Goal: Task Accomplishment & Management: Complete application form

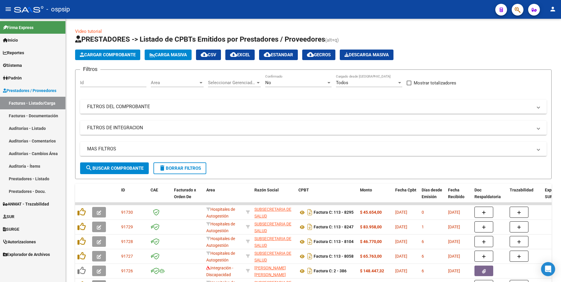
click at [173, 166] on span "delete Borrar Filtros" at bounding box center [180, 168] width 42 height 5
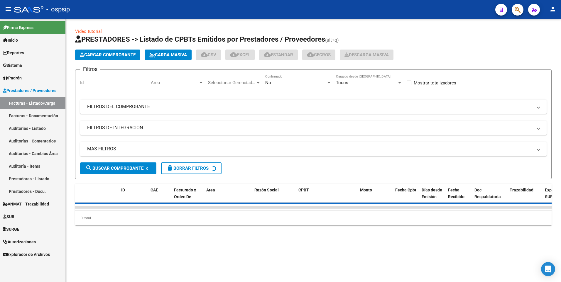
click at [96, 53] on span "Cargar Comprobante" at bounding box center [108, 54] width 56 height 5
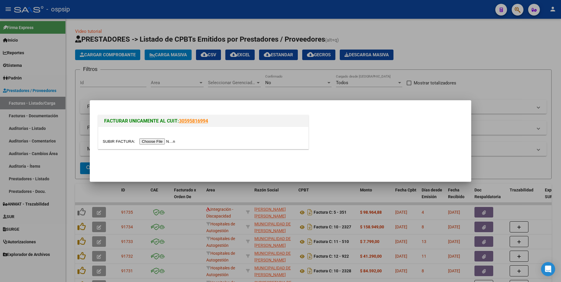
click at [150, 142] on input "file" at bounding box center [140, 141] width 74 height 6
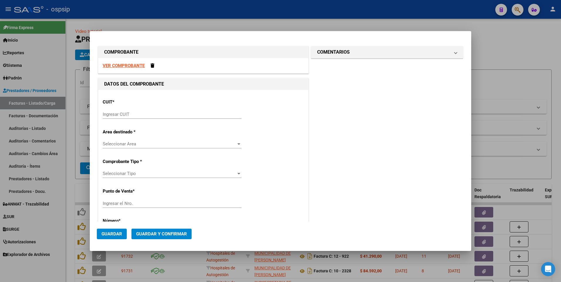
click at [133, 69] on div "VER COMPROBANTE" at bounding box center [203, 66] width 210 height 16
click at [133, 67] on strong "VER COMPROBANTE" at bounding box center [124, 65] width 42 height 5
click at [163, 116] on input "Ingresar CUIT" at bounding box center [172, 114] width 139 height 5
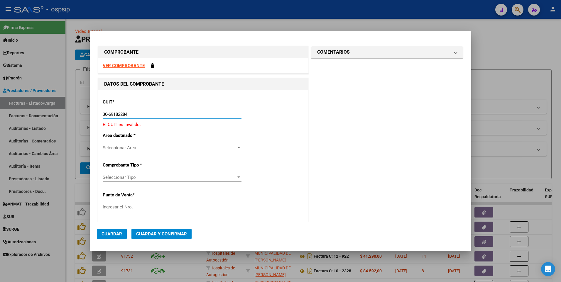
type input "30-69182284-9"
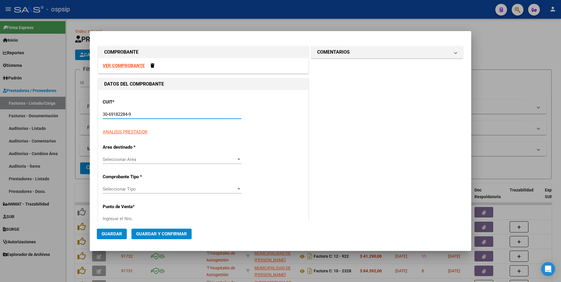
type input "2101"
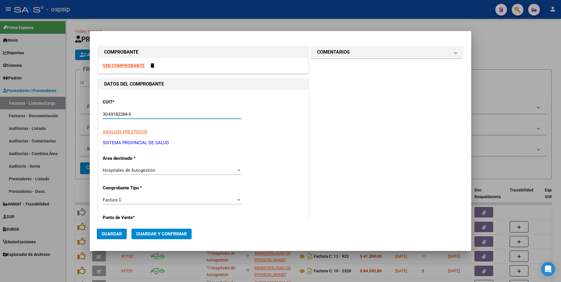
type input "30-69182284-9"
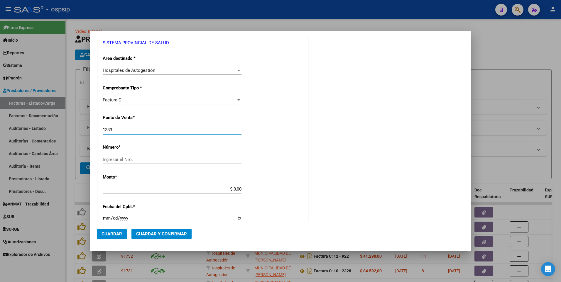
type input "1333"
type input "4756"
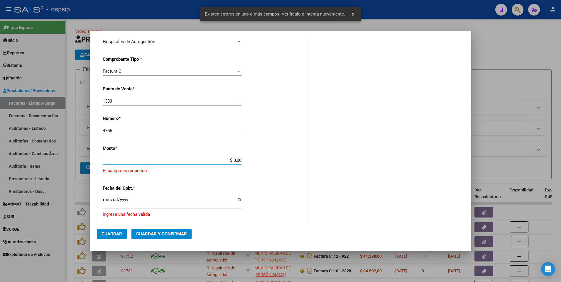
scroll to position [157, 0]
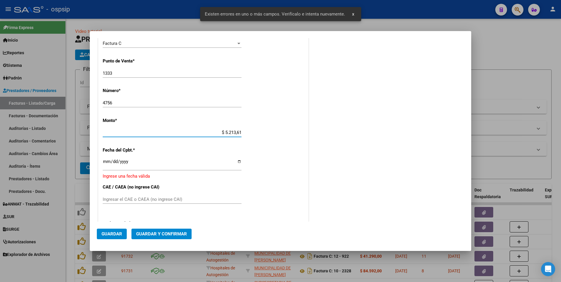
type input "$ 52.136,10"
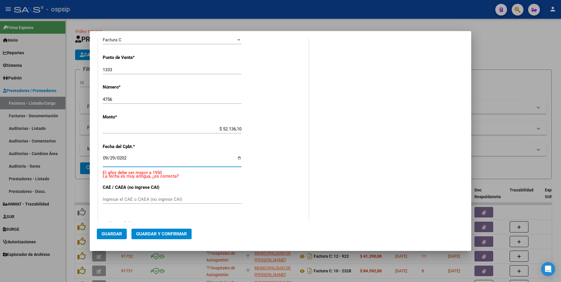
type input "[DATE]"
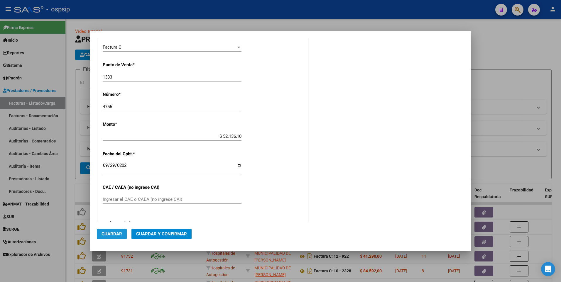
click at [123, 235] on button "Guardar" at bounding box center [112, 234] width 30 height 11
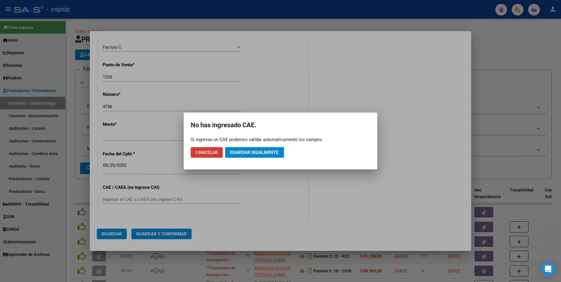
click at [243, 155] on button "Guardar igualmente." at bounding box center [254, 152] width 59 height 11
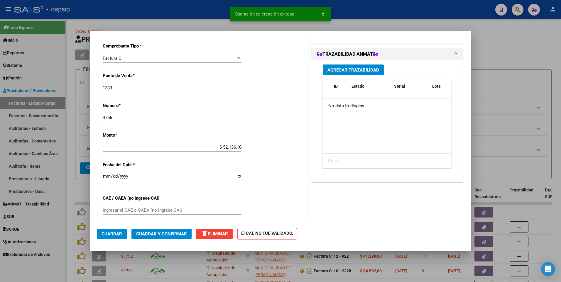
scroll to position [0, 0]
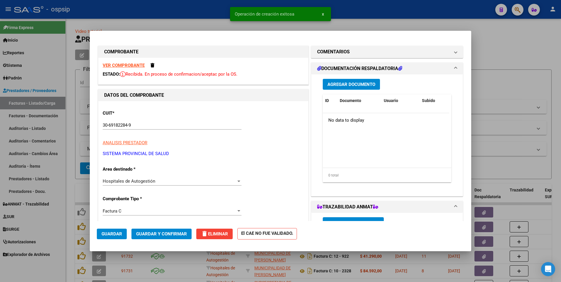
click at [358, 89] on button "Agregar Documento" at bounding box center [350, 84] width 57 height 11
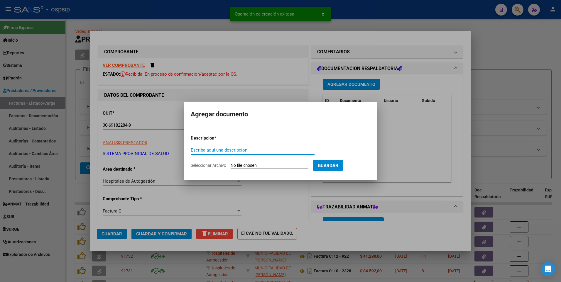
paste input "recuperoaone@gmail.com"
type input "recuperoaone@gmail.com"
click at [287, 164] on input "Seleccionar Archivo" at bounding box center [269, 166] width 78 height 6
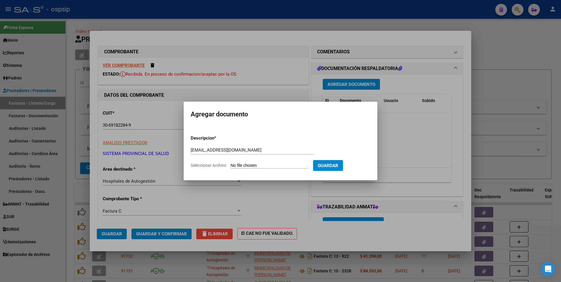
type input "C:\fakepath\1333-00004756 DETALLE.pdf"
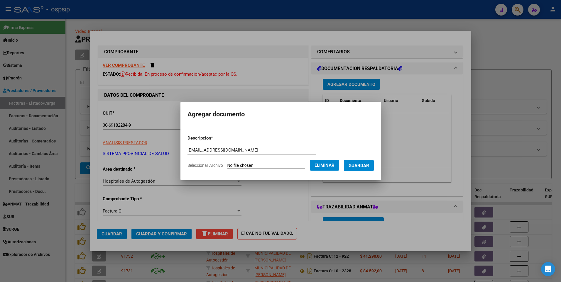
click at [369, 166] on span "Guardar" at bounding box center [358, 165] width 21 height 5
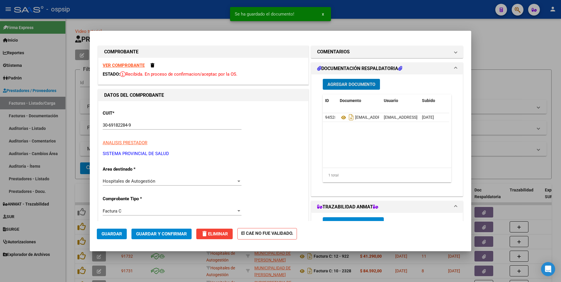
click at [117, 233] on span "Guardar" at bounding box center [111, 233] width 21 height 5
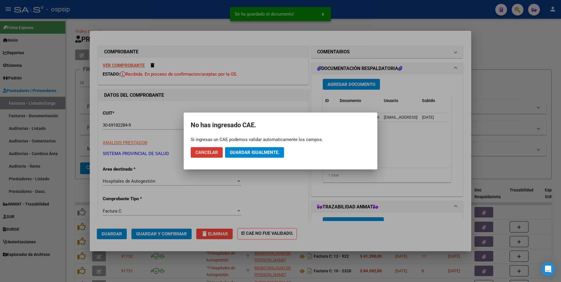
click at [247, 150] on span "Guardar igualmente." at bounding box center [255, 152] width 50 height 5
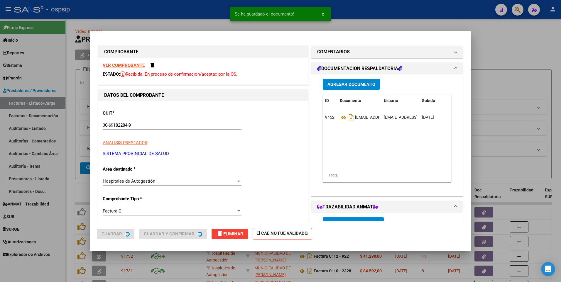
click at [189, 6] on div at bounding box center [280, 141] width 561 height 282
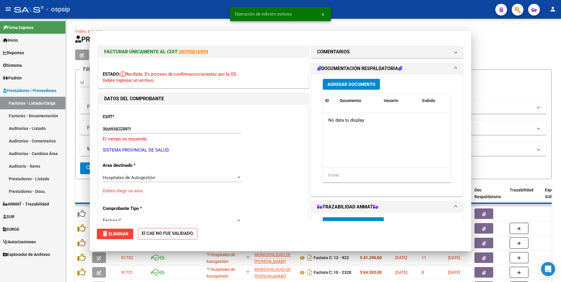
type input "$ 0,00"
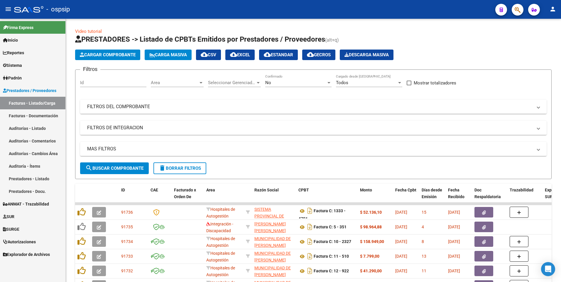
drag, startPoint x: 175, startPoint y: 1, endPoint x: 179, endPoint y: 6, distance: 6.9
click at [175, 1] on mat-toolbar "menu - ospsip person" at bounding box center [280, 9] width 561 height 19
click at [130, 53] on span "Cargar Comprobante" at bounding box center [108, 54] width 56 height 5
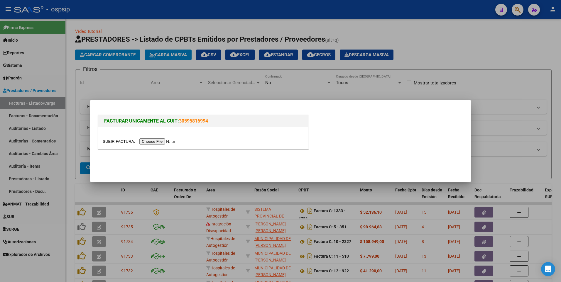
click at [150, 142] on input "file" at bounding box center [140, 141] width 74 height 6
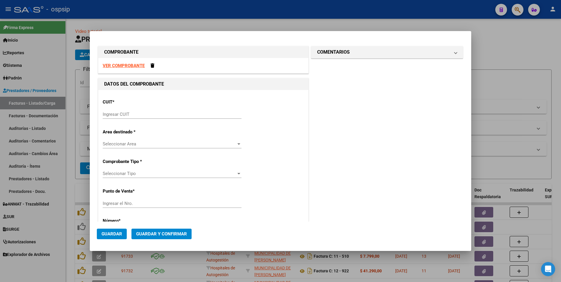
click at [121, 65] on strong "VER COMPROBANTE" at bounding box center [124, 65] width 42 height 5
click at [152, 114] on input "Ingresar CUIT" at bounding box center [172, 114] width 139 height 5
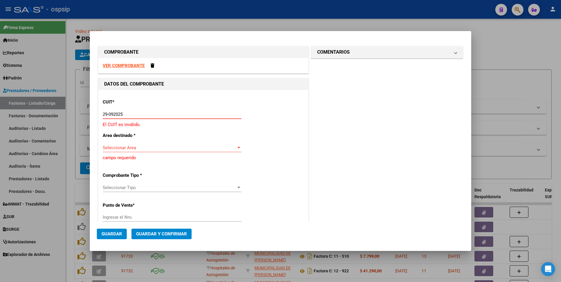
click at [167, 115] on input "29-092025" at bounding box center [172, 114] width 139 height 5
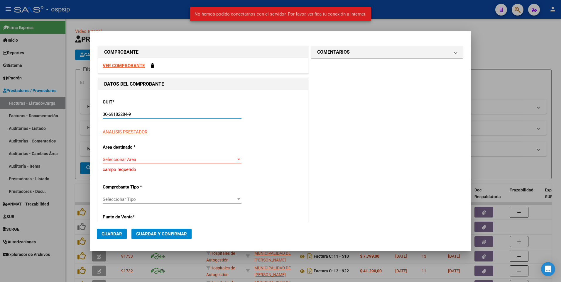
type input "30-69182284-9"
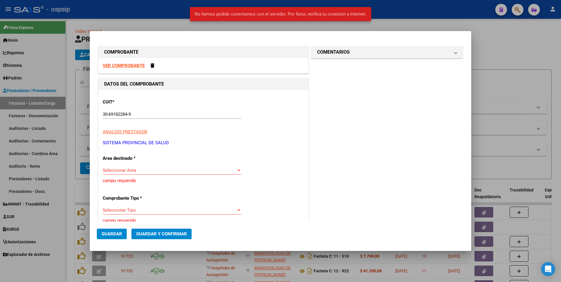
click at [138, 66] on strong "VER COMPROBANTE" at bounding box center [124, 65] width 42 height 5
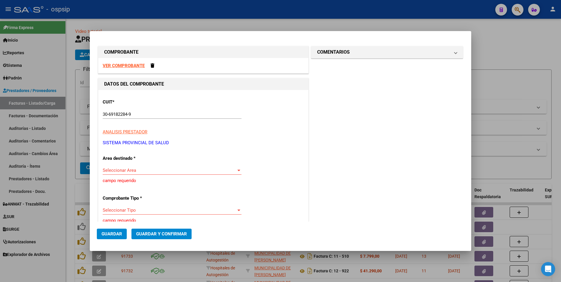
click at [140, 174] on div "Seleccionar Area Seleccionar Area" at bounding box center [172, 170] width 139 height 9
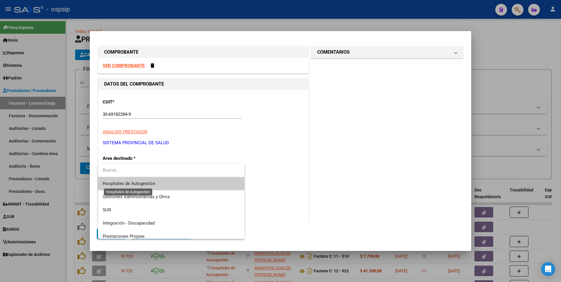
click at [148, 183] on span "Hospitales de Autogestión" at bounding box center [129, 183] width 52 height 5
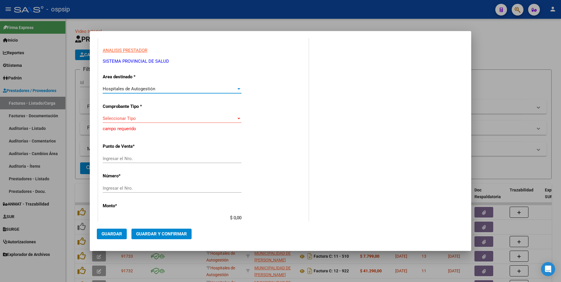
scroll to position [88, 0]
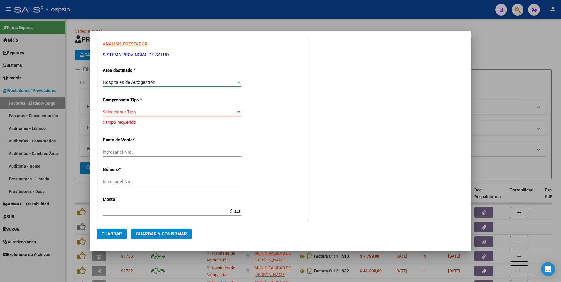
click at [143, 114] on span "Seleccionar Tipo" at bounding box center [169, 111] width 133 height 5
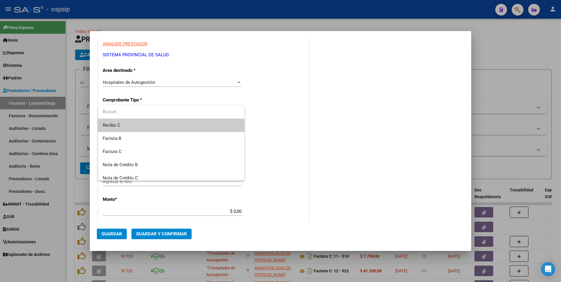
click at [144, 125] on span "Recibo C" at bounding box center [171, 125] width 137 height 13
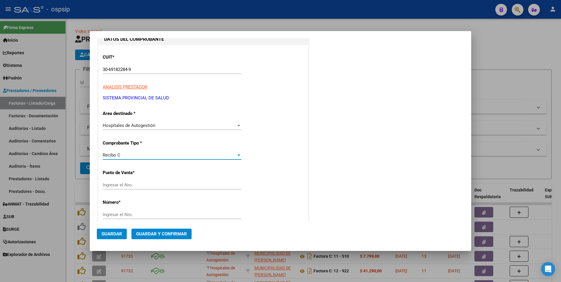
scroll to position [0, 0]
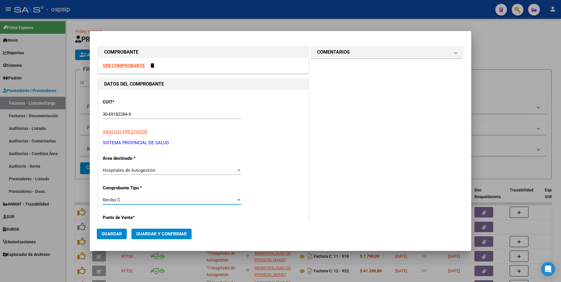
click at [128, 65] on strong "VER COMPROBANTE" at bounding box center [124, 65] width 42 height 5
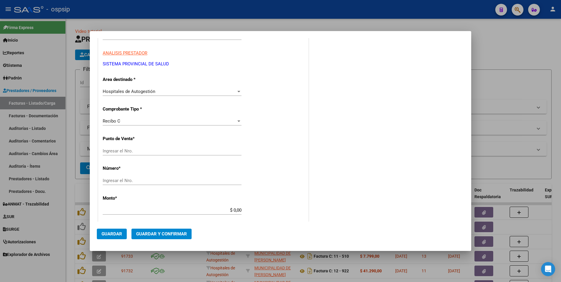
scroll to position [117, 0]
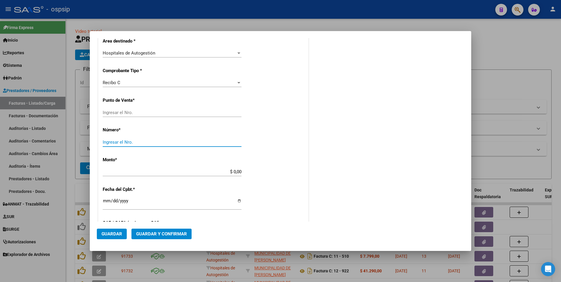
click at [140, 143] on input "Ingresar el Nro." at bounding box center [172, 142] width 139 height 5
click at [124, 81] on div "Recibo C" at bounding box center [169, 82] width 133 height 5
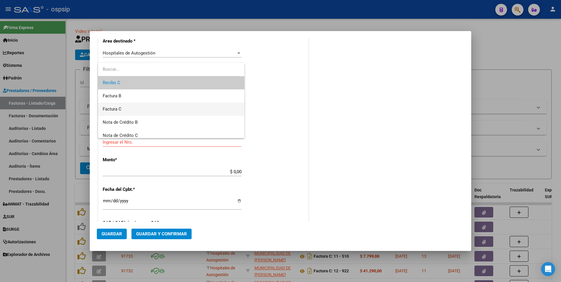
click at [131, 107] on span "Factura C" at bounding box center [171, 109] width 137 height 13
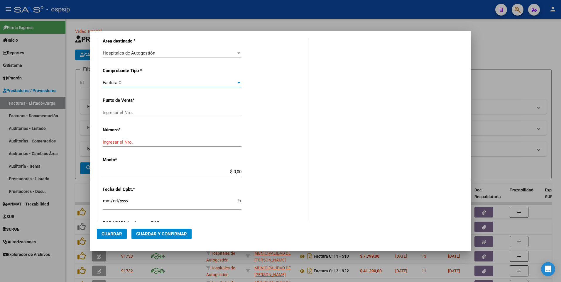
click at [131, 114] on input "Ingresar el Nro." at bounding box center [172, 112] width 139 height 5
type input "1334"
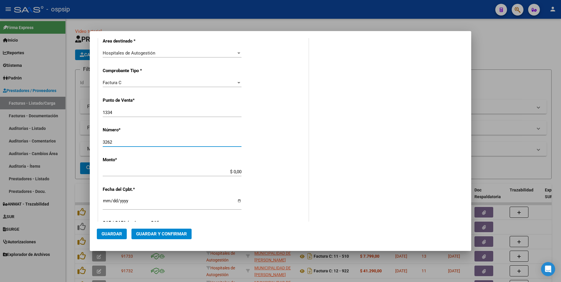
type input "3262"
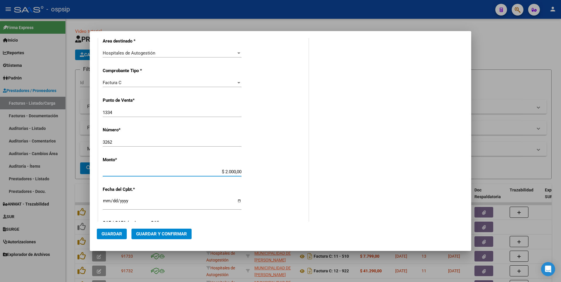
type input "$ 20.000,00"
type input "[DATE]"
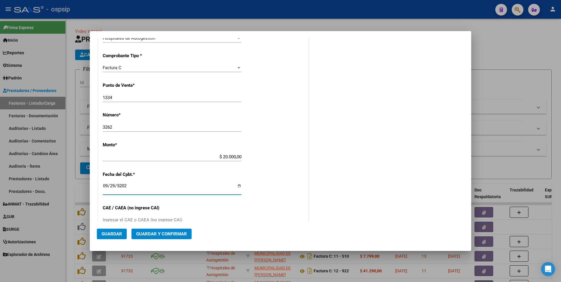
scroll to position [147, 0]
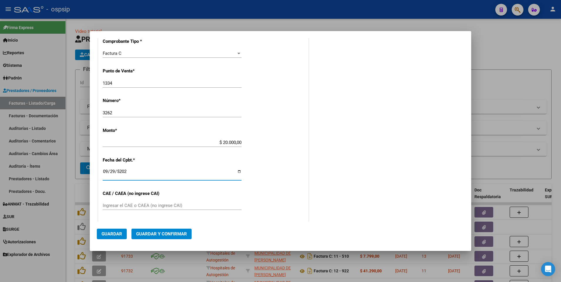
click at [113, 233] on span "Guardar" at bounding box center [111, 233] width 21 height 5
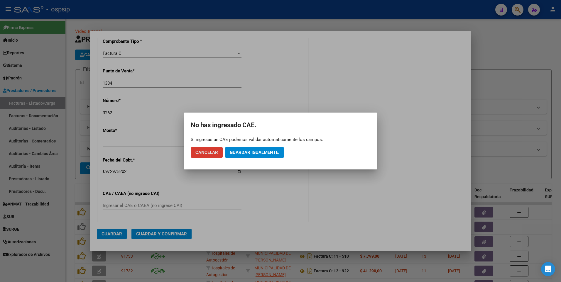
click at [267, 151] on span "Guardar igualmente." at bounding box center [255, 152] width 50 height 5
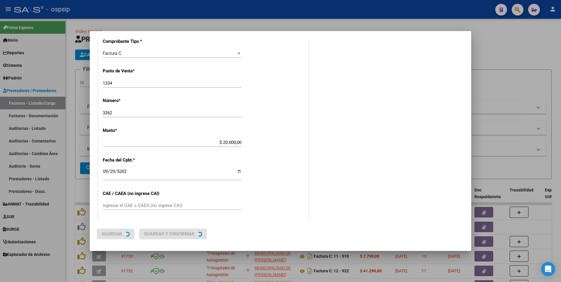
scroll to position [0, 0]
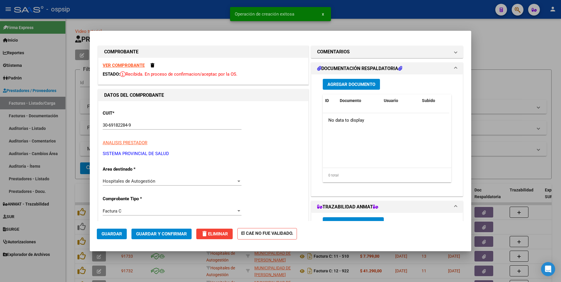
click at [347, 86] on span "Agregar Documento" at bounding box center [351, 84] width 48 height 5
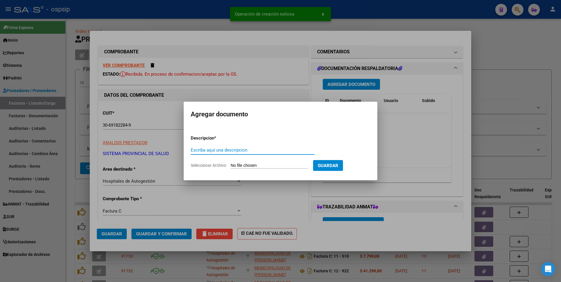
paste input "recuperoaone@gmail.com"
type input "recuperoaone@gmail.com"
click at [250, 164] on input "Seleccionar Archivo" at bounding box center [269, 166] width 78 height 6
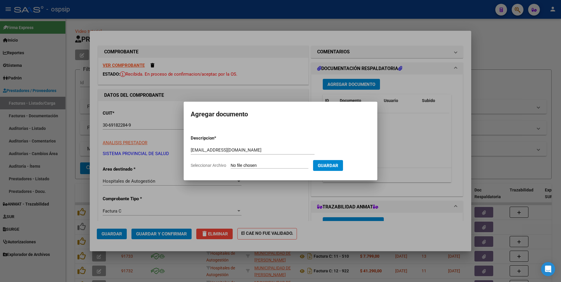
type input "C:\fakepath\1334-00003262 DETALLE.pdf"
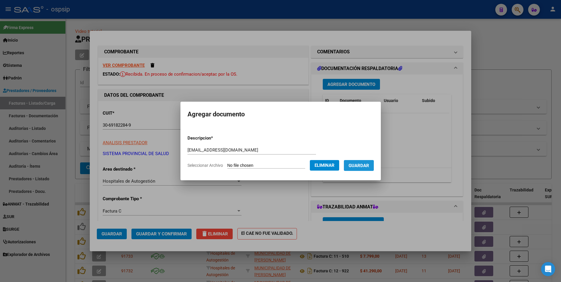
click at [358, 169] on button "Guardar" at bounding box center [359, 165] width 30 height 11
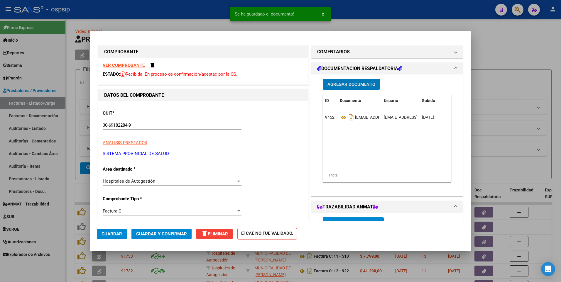
click at [119, 235] on span "Guardar" at bounding box center [111, 233] width 21 height 5
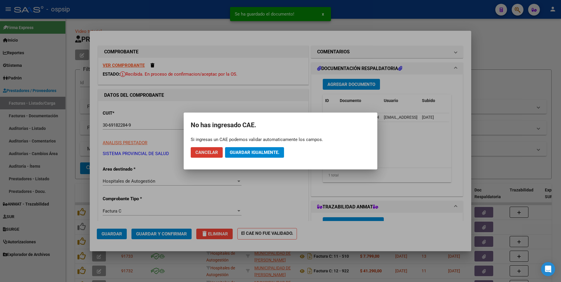
click at [250, 154] on span "Guardar igualmente." at bounding box center [255, 152] width 50 height 5
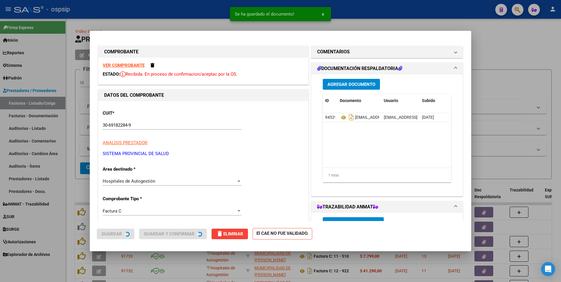
click at [183, 11] on div at bounding box center [280, 141] width 561 height 282
type input "$ 0,00"
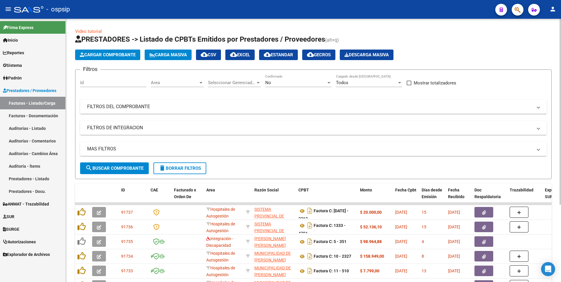
click at [114, 57] on span "Cargar Comprobante" at bounding box center [108, 54] width 56 height 5
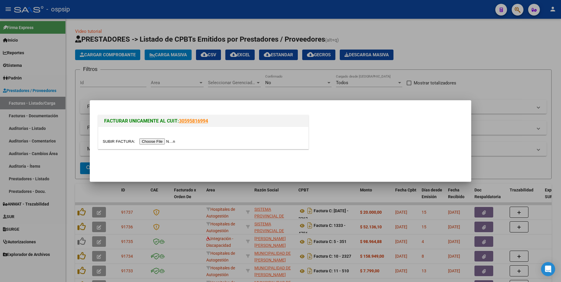
click at [142, 141] on input "file" at bounding box center [140, 141] width 74 height 6
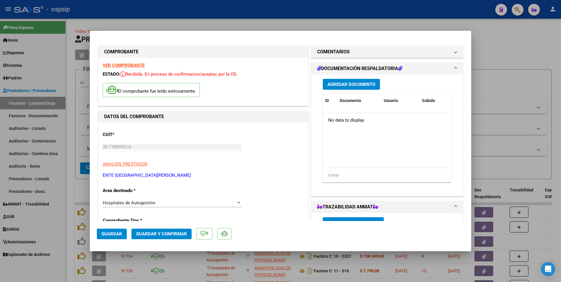
click at [360, 79] on button "Agregar Documento" at bounding box center [350, 84] width 57 height 11
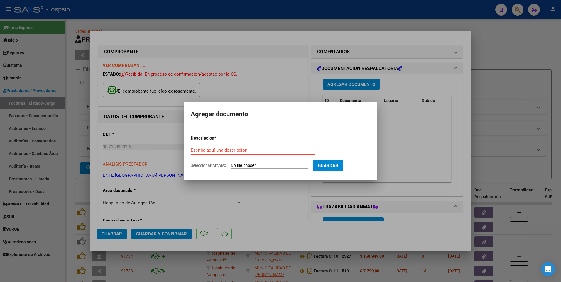
paste input "esosa@hrcsl.ar"
type input "esosa@hrcsl.ar"
click at [273, 164] on input "Seleccionar Archivo" at bounding box center [269, 166] width 78 height 6
type input "C:\fakepath\RV_ Facturacion Ente Hospital Ramon Carrillo (1).zip"
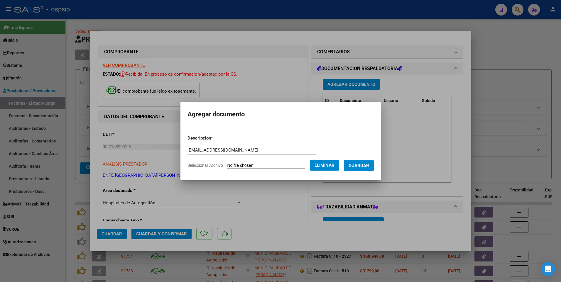
click at [369, 167] on span "Guardar" at bounding box center [358, 165] width 21 height 5
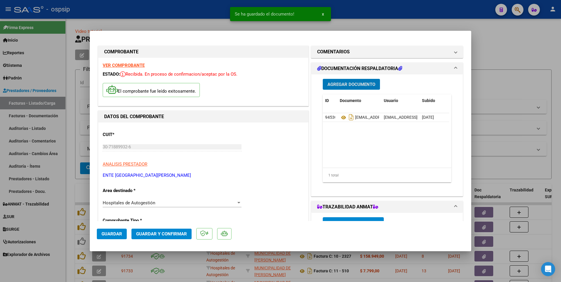
click at [121, 231] on span "Guardar" at bounding box center [111, 233] width 21 height 5
click at [176, 23] on div at bounding box center [280, 141] width 561 height 282
type input "$ 0,00"
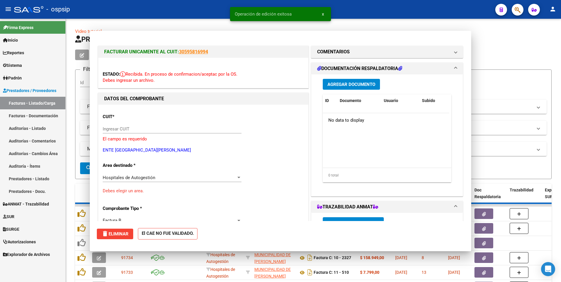
click at [170, 12] on div "- ospsip" at bounding box center [252, 9] width 476 height 13
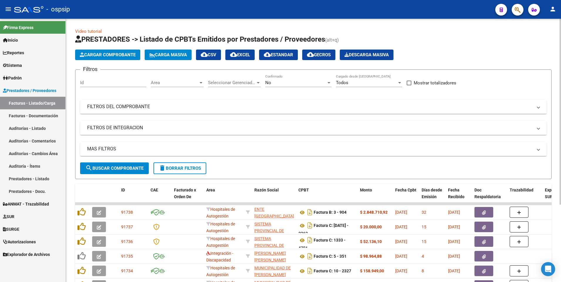
click at [224, 171] on form "Filtros Id Area Area Seleccionar Gerenciador Seleccionar Gerenciador No Confirm…" at bounding box center [313, 124] width 476 height 110
click at [164, 166] on mat-icon "delete" at bounding box center [162, 167] width 7 height 7
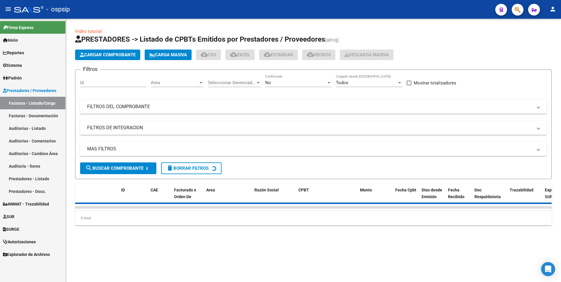
click at [106, 45] on h1 "PRESTADORES -> Listado de CPBTs Emitidos por Prestadores / Proveedores (alt+q)" at bounding box center [313, 40] width 476 height 10
click at [112, 50] on button "Cargar Comprobante" at bounding box center [107, 55] width 65 height 11
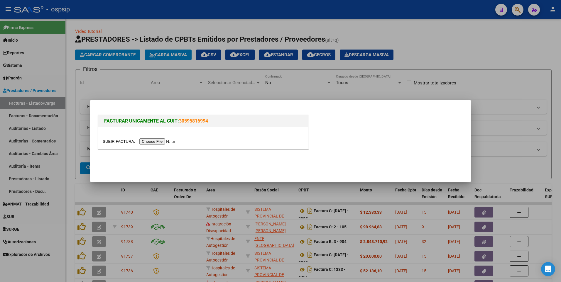
click at [158, 140] on input "file" at bounding box center [140, 141] width 74 height 6
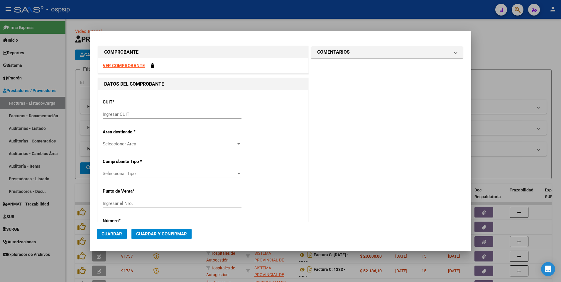
click at [127, 66] on strong "VER COMPROBANTE" at bounding box center [124, 65] width 42 height 5
click at [148, 110] on div "Ingresar CUIT" at bounding box center [172, 114] width 139 height 9
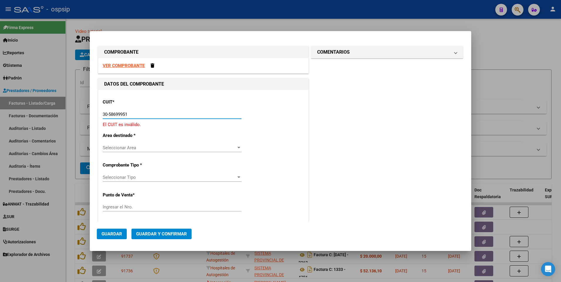
type input "30-58699951-2"
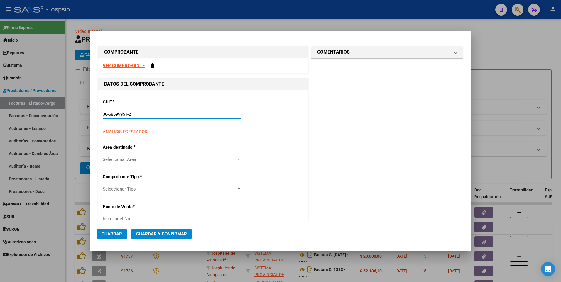
type input "119"
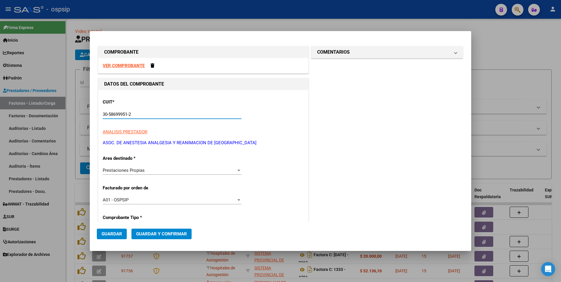
type input "30-58699951-2"
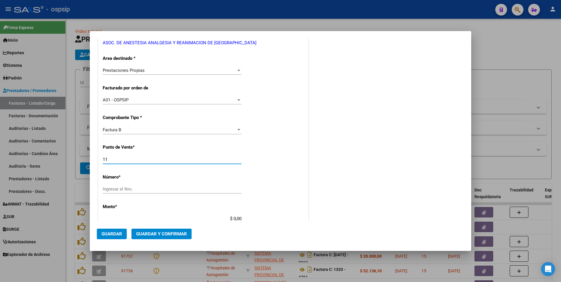
type input "119"
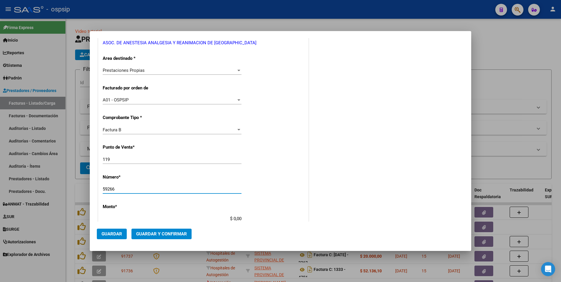
type input "59266"
type input "$ 3.776.794,58"
type input "2025-10-13"
type input "75412733186990"
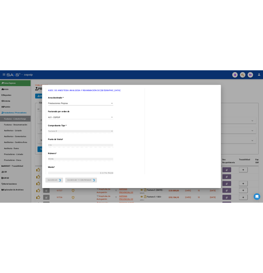
scroll to position [0, 0]
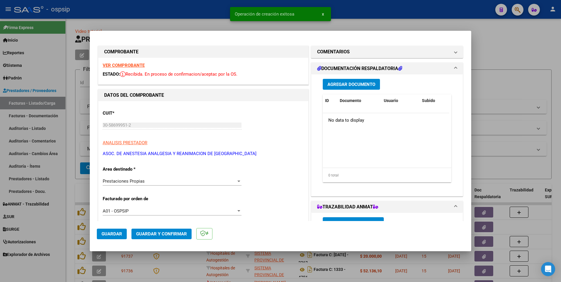
click at [359, 89] on button "Agregar Documento" at bounding box center [350, 84] width 57 height 11
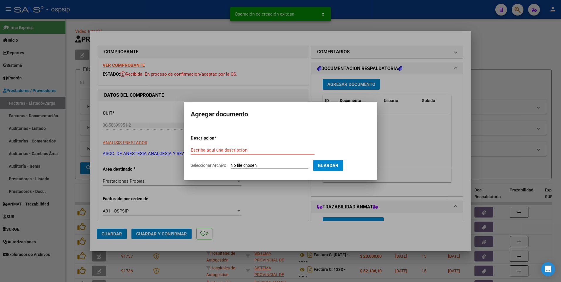
click at [118, 232] on div at bounding box center [280, 141] width 561 height 282
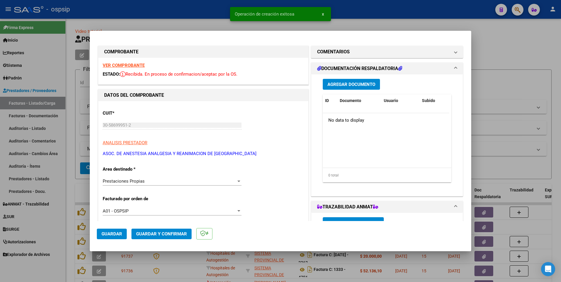
click at [118, 230] on button "Guardar" at bounding box center [112, 234] width 30 height 11
click at [195, 14] on div at bounding box center [280, 141] width 561 height 282
type input "$ 0,00"
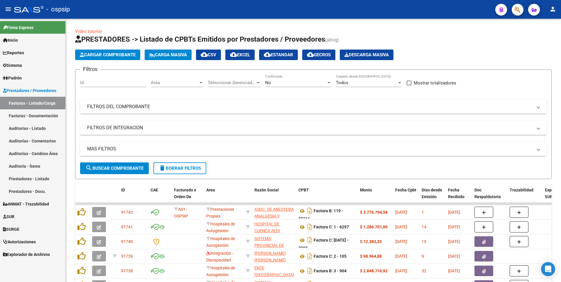
click at [196, 9] on div "- ospsip" at bounding box center [252, 9] width 476 height 13
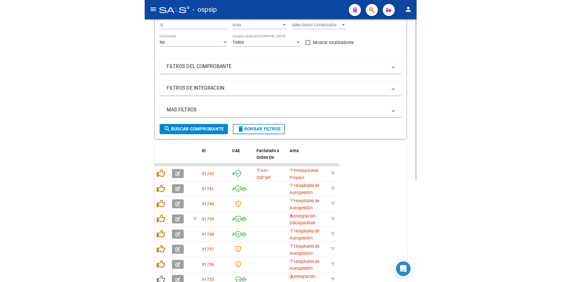
scroll to position [88, 0]
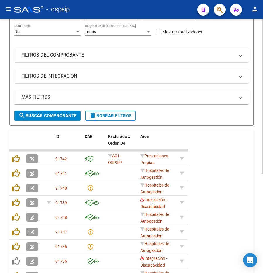
click at [84, 52] on mat-panel-title "FILTROS DEL COMPROBANTE" at bounding box center [127, 55] width 213 height 6
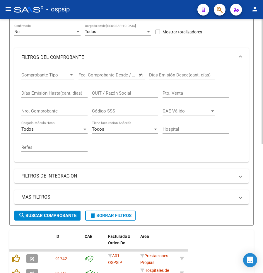
click at [53, 112] on input "Nro. Comprobante" at bounding box center [54, 110] width 66 height 5
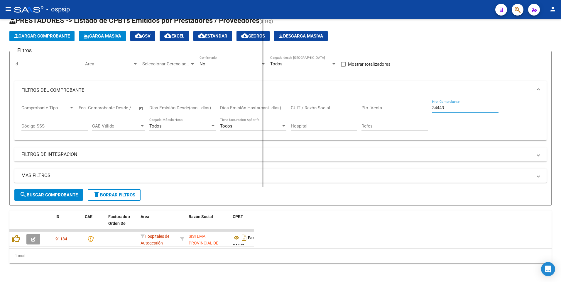
scroll to position [23, 0]
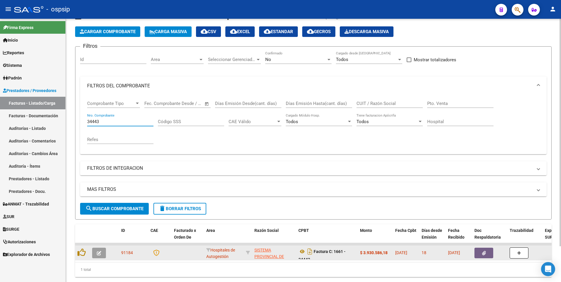
type input "34443"
click at [477, 253] on button "button" at bounding box center [483, 253] width 19 height 11
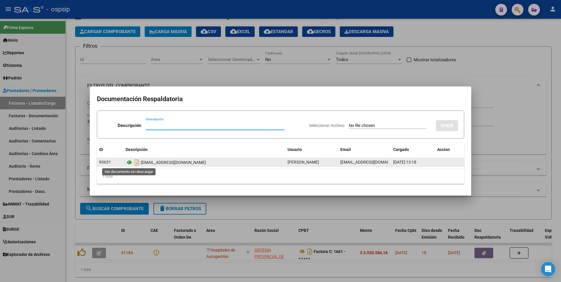
click at [128, 162] on icon at bounding box center [129, 162] width 8 height 7
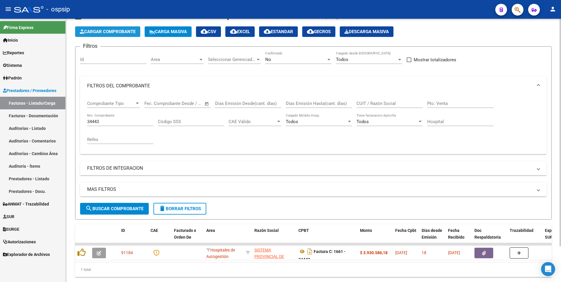
click at [118, 34] on button "Cargar Comprobante" at bounding box center [107, 31] width 65 height 11
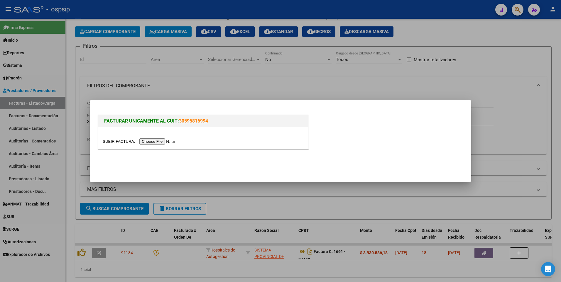
click at [147, 141] on input "file" at bounding box center [140, 141] width 74 height 6
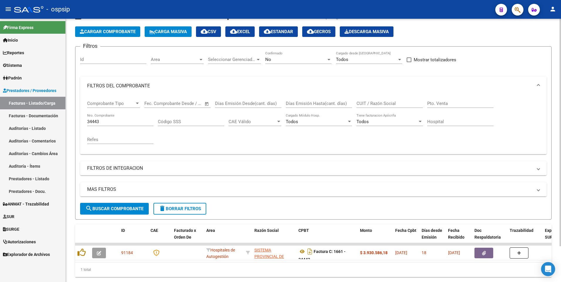
click at [180, 208] on span "delete Borrar Filtros" at bounding box center [180, 208] width 42 height 5
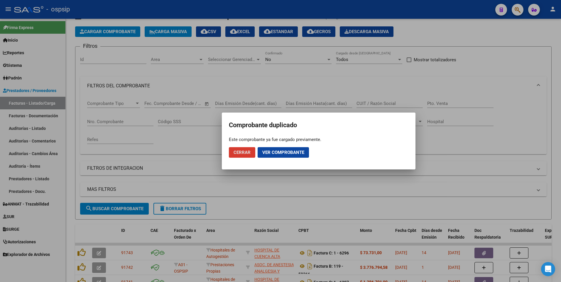
click at [252, 151] on button "Cerrar" at bounding box center [242, 152] width 26 height 11
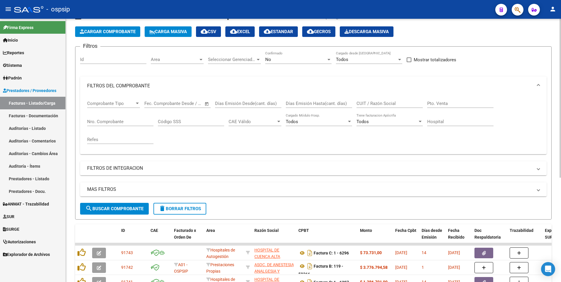
click at [112, 34] on span "Cargar Comprobante" at bounding box center [108, 31] width 56 height 5
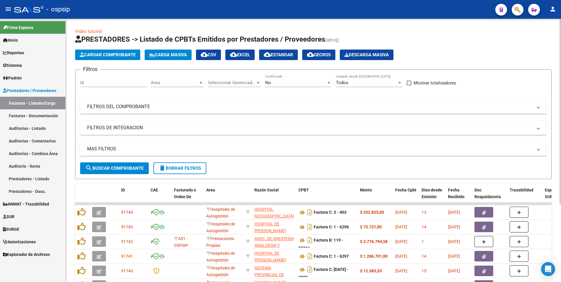
click at [108, 56] on span "Cargar Comprobante" at bounding box center [108, 54] width 56 height 5
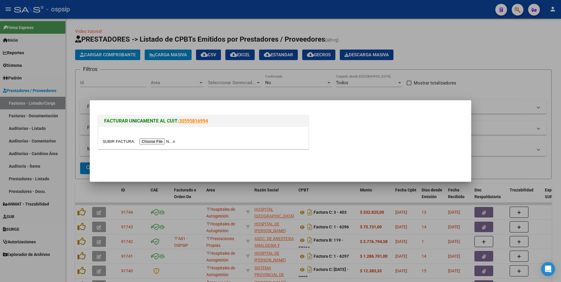
click at [150, 140] on input "file" at bounding box center [140, 141] width 74 height 6
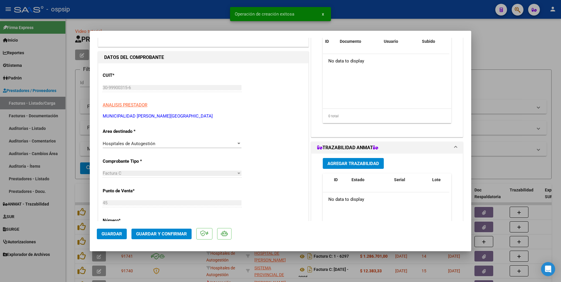
scroll to position [117, 0]
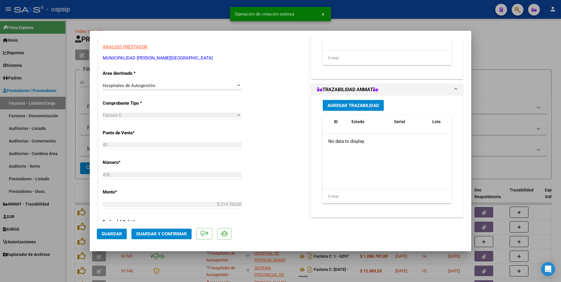
click at [116, 237] on button "Guardar" at bounding box center [112, 234] width 30 height 11
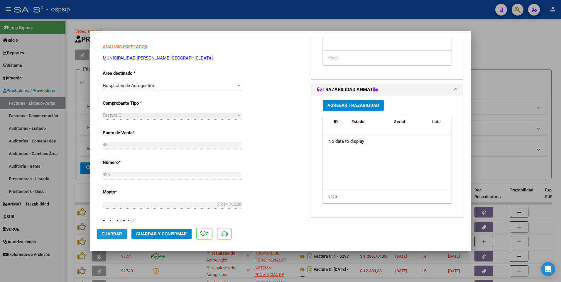
click at [122, 232] on button "Guardar" at bounding box center [112, 234] width 30 height 11
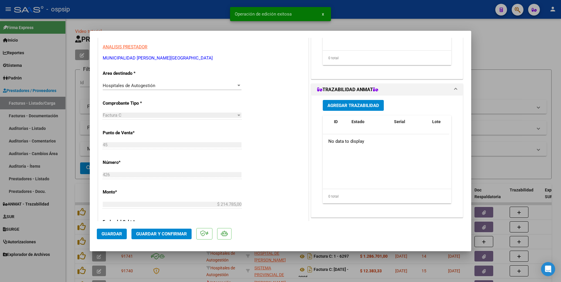
click at [172, 14] on div at bounding box center [280, 141] width 561 height 282
type input "$ 0,00"
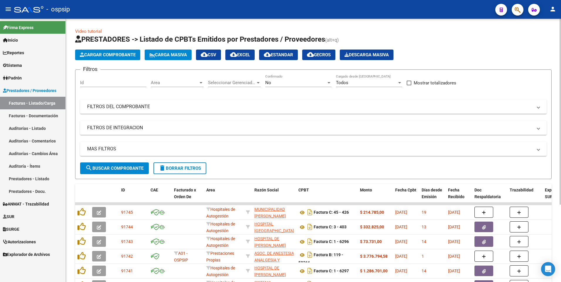
click at [118, 52] on span "Cargar Comprobante" at bounding box center [108, 54] width 56 height 5
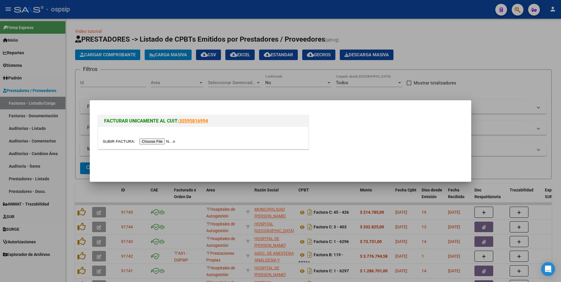
click at [157, 141] on input "file" at bounding box center [140, 141] width 74 height 6
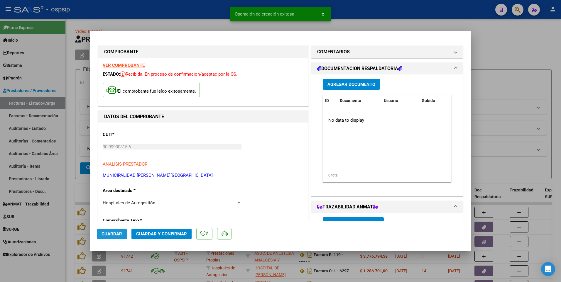
click at [108, 233] on span "Guardar" at bounding box center [111, 233] width 21 height 5
click at [70, 157] on div at bounding box center [280, 141] width 561 height 282
type input "$ 0,00"
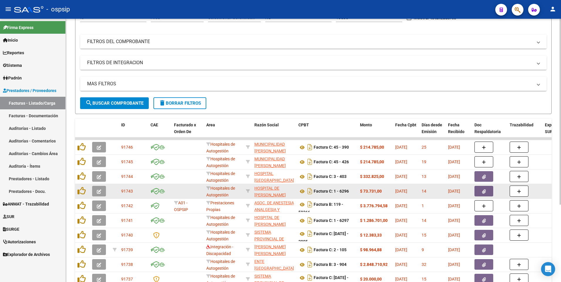
scroll to position [88, 0]
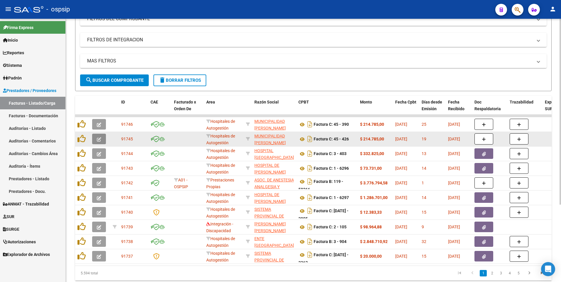
click at [100, 140] on icon "button" at bounding box center [99, 139] width 4 height 4
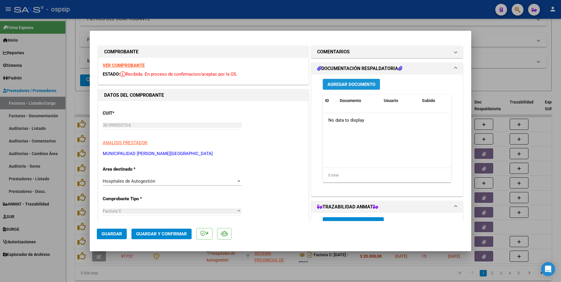
click at [362, 85] on span "Agregar Documento" at bounding box center [351, 84] width 48 height 5
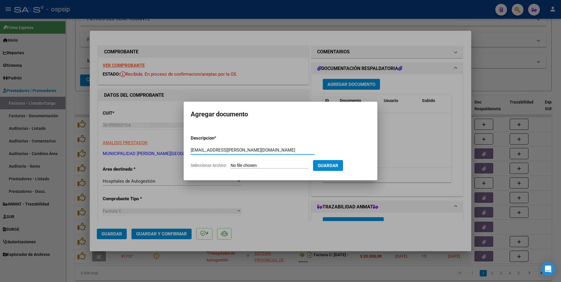
type input "[EMAIL_ADDRESS][PERSON_NAME][DOMAIN_NAME]"
click at [262, 167] on input "Seleccionar Archivo" at bounding box center [269, 166] width 78 height 6
type input "C:\fakepath\159 [PERSON_NAME] FC45-226.pdf"
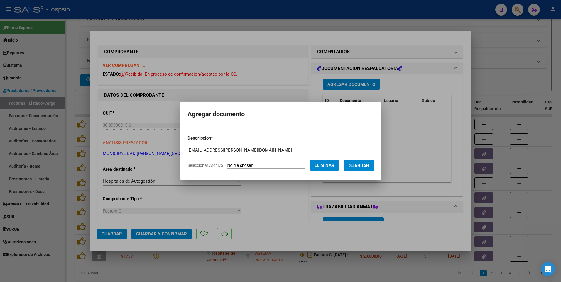
click at [363, 168] on span "Guardar" at bounding box center [358, 165] width 21 height 5
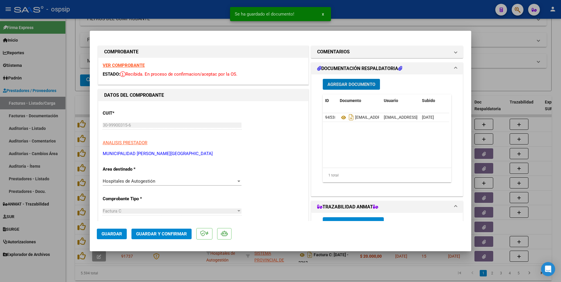
click at [113, 234] on span "Guardar" at bounding box center [111, 233] width 21 height 5
click at [202, 14] on div at bounding box center [280, 141] width 561 height 282
type input "$ 0,00"
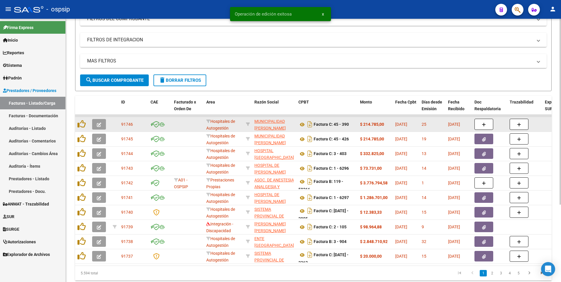
click at [94, 125] on button "button" at bounding box center [99, 124] width 14 height 11
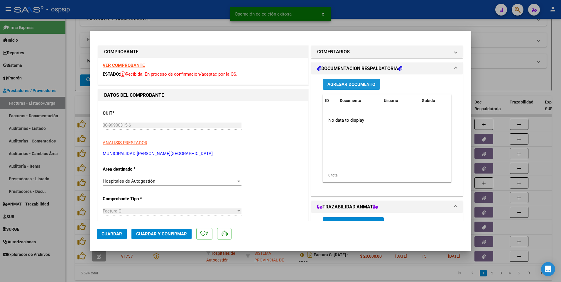
click at [339, 84] on span "Agregar Documento" at bounding box center [351, 84] width 48 height 5
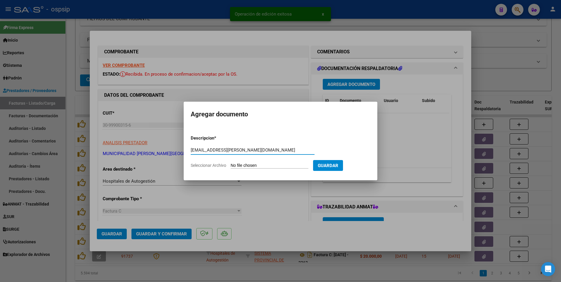
type input "[EMAIL_ADDRESS][PERSON_NAME][DOMAIN_NAME]"
click at [261, 165] on input "Seleccionar Archivo" at bounding box center [269, 166] width 78 height 6
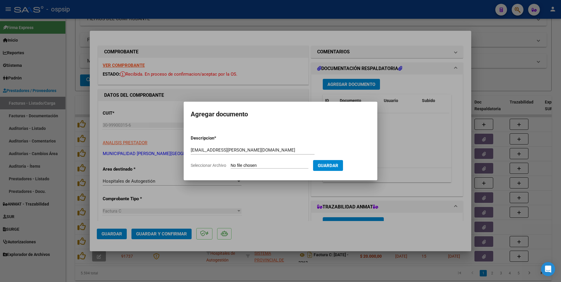
type input "C:\fakepath\159 [PERSON_NAME] FC45-390.pdf"
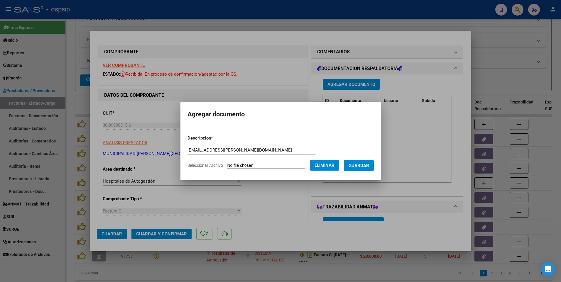
click at [369, 168] on span "Guardar" at bounding box center [358, 165] width 21 height 5
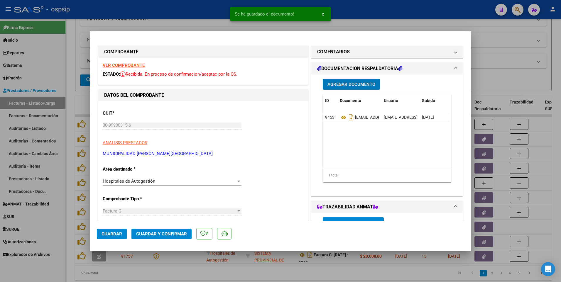
click at [105, 237] on button "Guardar" at bounding box center [112, 234] width 30 height 11
click at [174, 15] on div at bounding box center [280, 141] width 561 height 282
type input "$ 0,00"
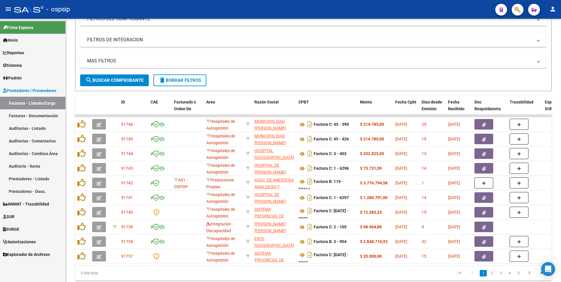
click at [165, 6] on div "- ospsip" at bounding box center [252, 9] width 476 height 13
drag, startPoint x: 181, startPoint y: 85, endPoint x: 178, endPoint y: 81, distance: 5.1
click at [181, 85] on button "delete Borrar Filtros" at bounding box center [179, 80] width 53 height 12
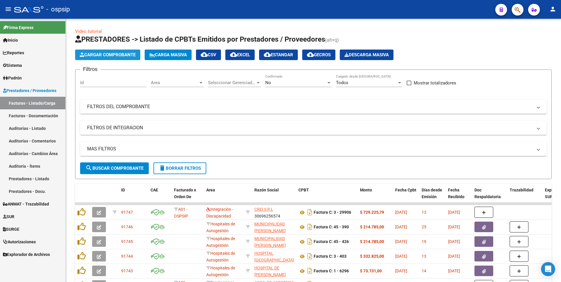
click at [126, 53] on span "Cargar Comprobante" at bounding box center [108, 54] width 56 height 5
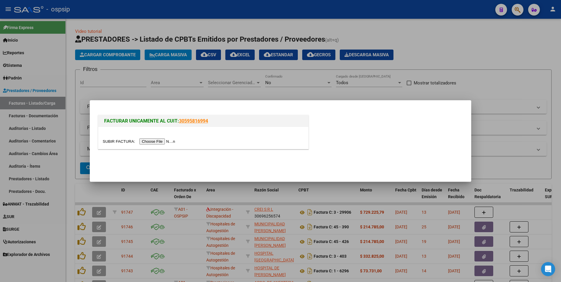
click at [163, 142] on input "file" at bounding box center [140, 141] width 74 height 6
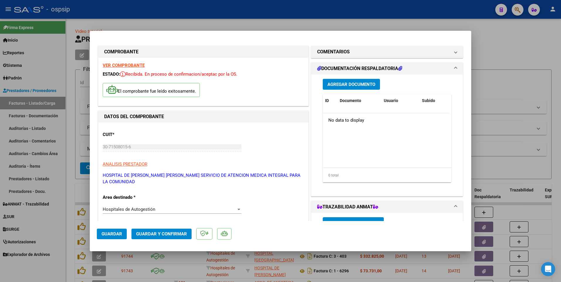
click at [348, 81] on button "Agregar Documento" at bounding box center [350, 84] width 57 height 11
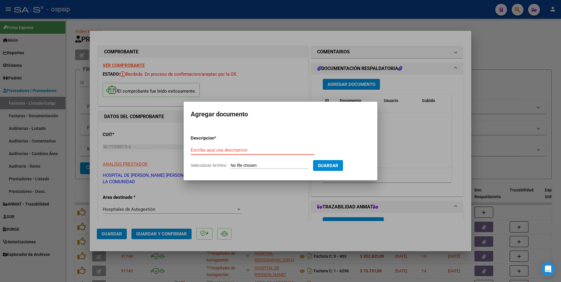
paste input "[EMAIL_ADDRESS][DOMAIN_NAME]"
type input "[EMAIL_ADDRESS][DOMAIN_NAME]"
click at [272, 164] on input "Seleccionar Archivo" at bounding box center [269, 166] width 78 height 6
type input "C:\fakepath\RV_ ENVIO DE FC N°6354 Y DOCUMENTACION (1).zip"
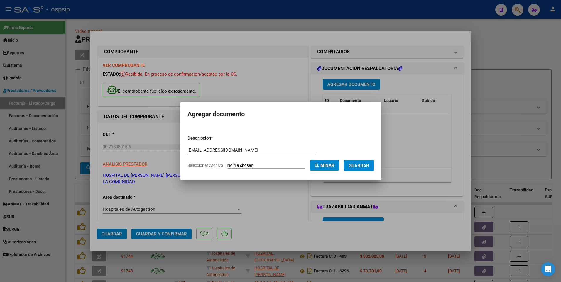
click at [369, 164] on span "Guardar" at bounding box center [358, 165] width 21 height 5
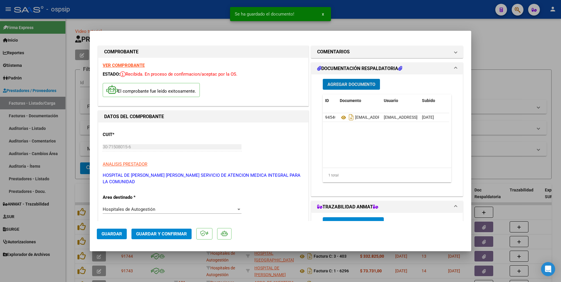
click at [126, 237] on button "Guardar" at bounding box center [112, 234] width 30 height 11
click at [217, 4] on div at bounding box center [280, 141] width 561 height 282
type input "$ 0,00"
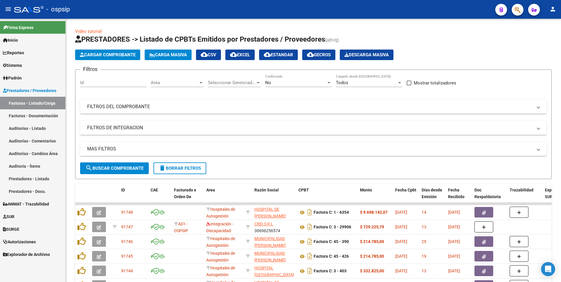
click at [148, 12] on div "- ospsip" at bounding box center [252, 9] width 476 height 13
click at [121, 55] on span "Cargar Comprobante" at bounding box center [108, 54] width 56 height 5
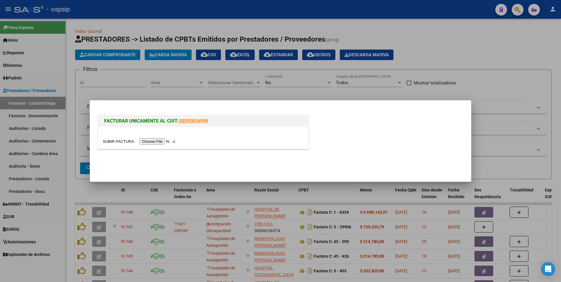
click at [150, 143] on input "file" at bounding box center [140, 141] width 74 height 6
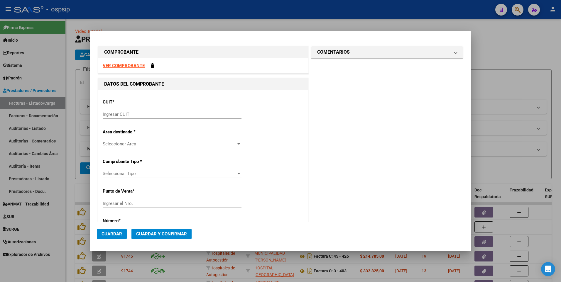
click at [111, 64] on strong "VER COMPROBANTE" at bounding box center [124, 65] width 42 height 5
click at [148, 113] on input "Ingresar CUIT" at bounding box center [172, 114] width 139 height 5
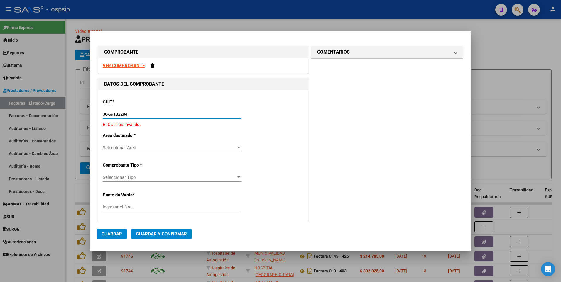
type input "30-69182284-9"
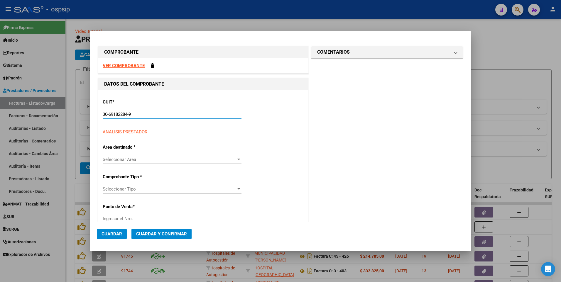
type input "1384"
type input "30-69182284-9"
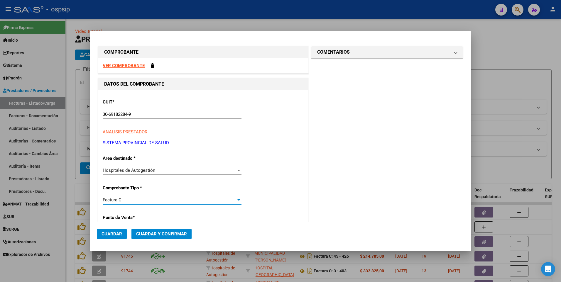
scroll to position [100, 0]
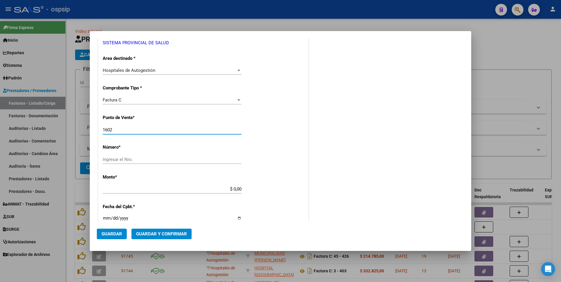
type input "1602"
type input "35307"
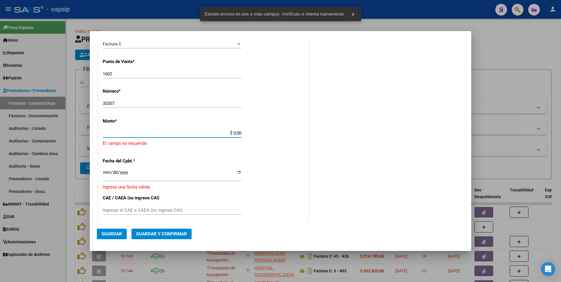
scroll to position [157, 0]
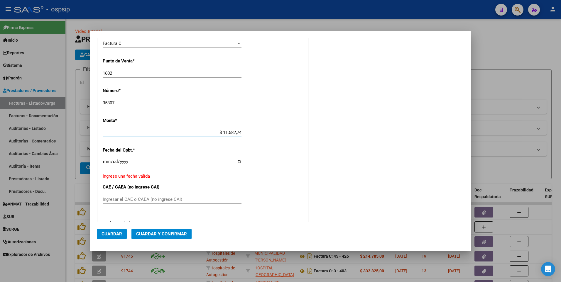
type input "$ 115.827,46"
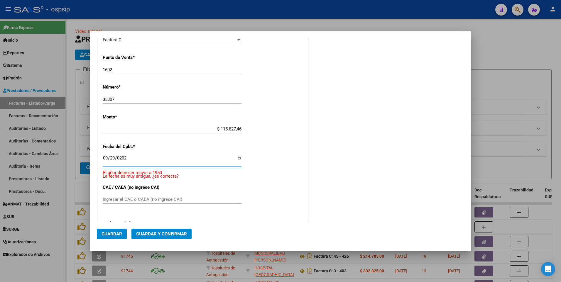
type input "[DATE]"
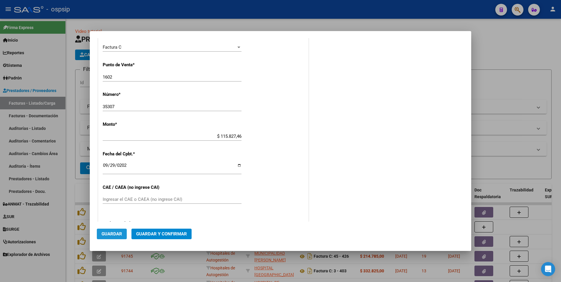
click at [116, 233] on span "Guardar" at bounding box center [111, 233] width 21 height 5
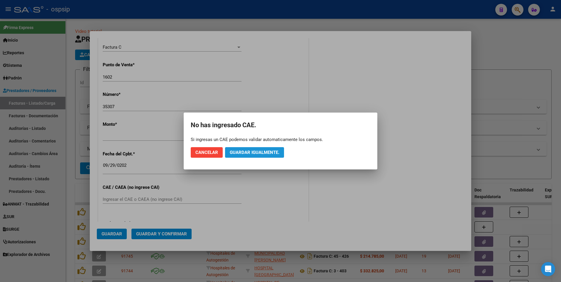
click at [239, 150] on button "Guardar igualmente." at bounding box center [254, 152] width 59 height 11
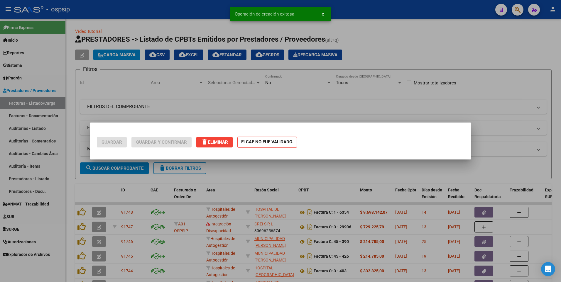
scroll to position [0, 0]
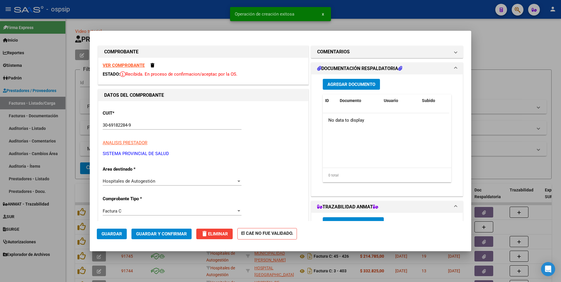
click at [342, 83] on span "Agregar Documento" at bounding box center [351, 84] width 48 height 5
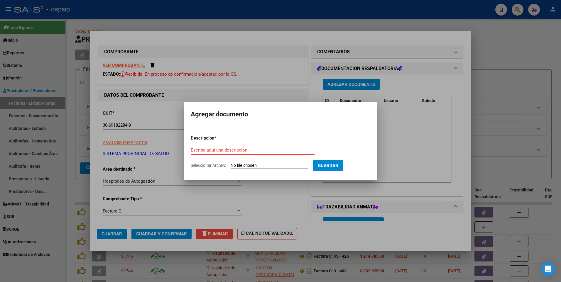
paste input "[EMAIL_ADDRESS][DOMAIN_NAME]"
type input "[EMAIL_ADDRESS][DOMAIN_NAME]"
click at [263, 164] on input "Seleccionar Archivo" at bounding box center [269, 166] width 78 height 6
type input "C:\fakepath\1602-00035307-119708.pdf"
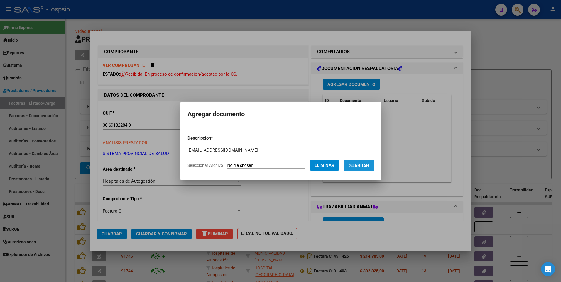
click at [366, 170] on button "Guardar" at bounding box center [359, 165] width 30 height 11
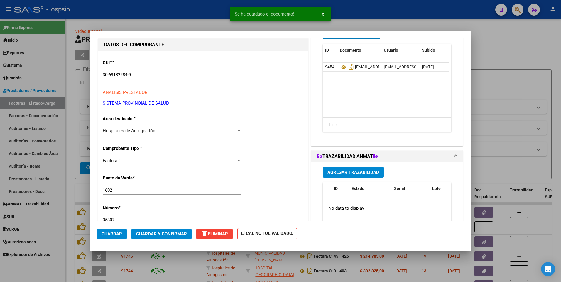
scroll to position [176, 0]
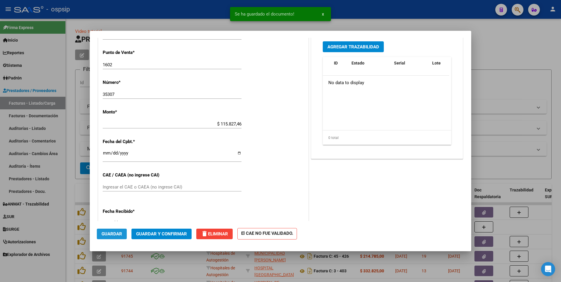
click at [113, 232] on span "Guardar" at bounding box center [111, 233] width 21 height 5
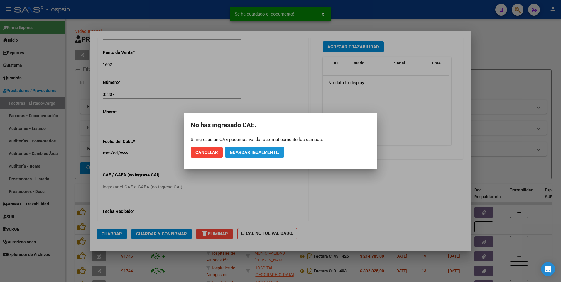
click at [249, 155] on button "Guardar igualmente." at bounding box center [254, 152] width 59 height 11
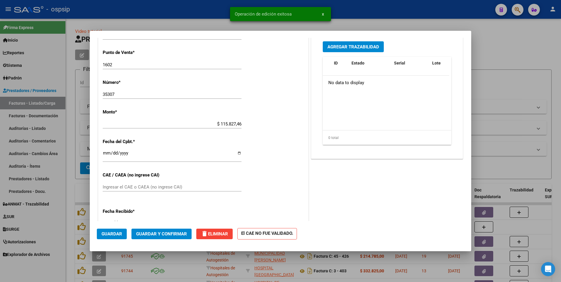
click at [176, 6] on div at bounding box center [280, 141] width 561 height 282
type input "$ 0,00"
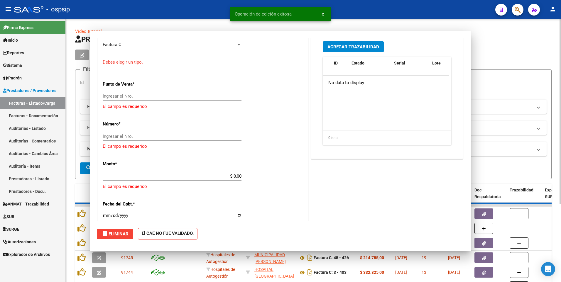
scroll to position [0, 0]
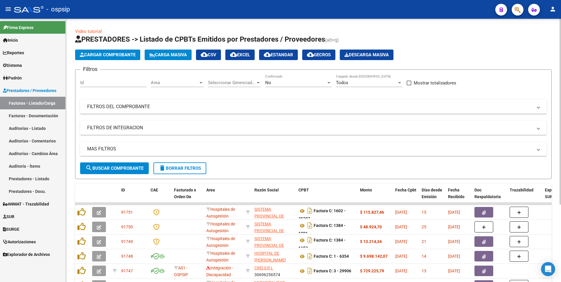
click at [115, 56] on span "Cargar Comprobante" at bounding box center [108, 54] width 56 height 5
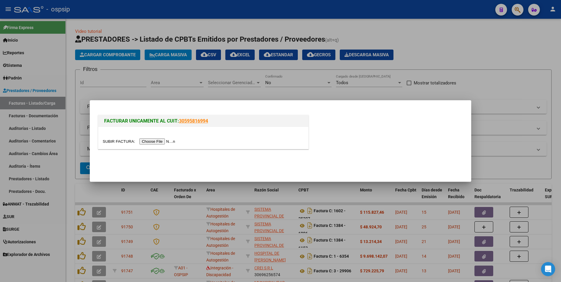
click at [156, 140] on input "file" at bounding box center [140, 141] width 74 height 6
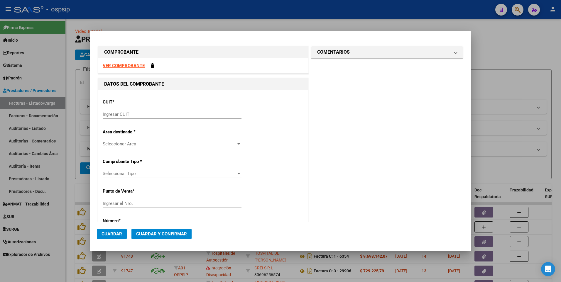
click at [139, 65] on strong "VER COMPROBANTE" at bounding box center [124, 65] width 42 height 5
click at [164, 113] on input "Ingresar CUIT" at bounding box center [172, 114] width 139 height 5
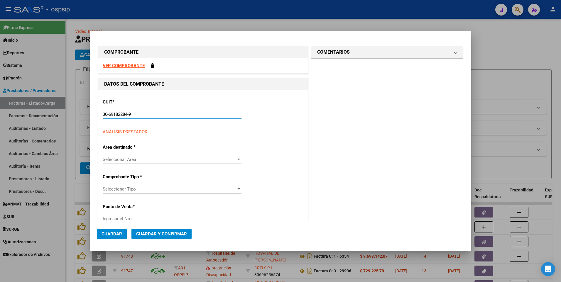
type input "30-69182284-9"
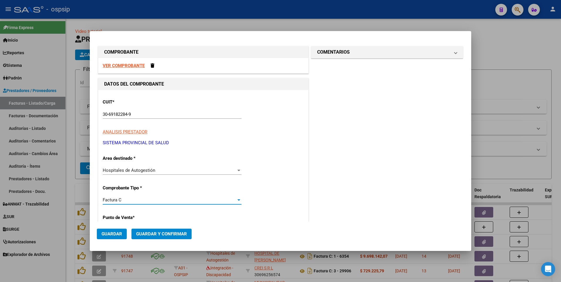
scroll to position [100, 0]
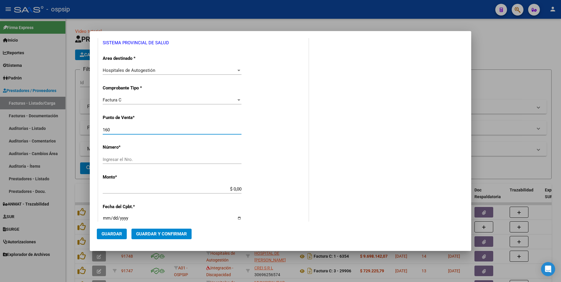
type input "1602"
type input "35065"
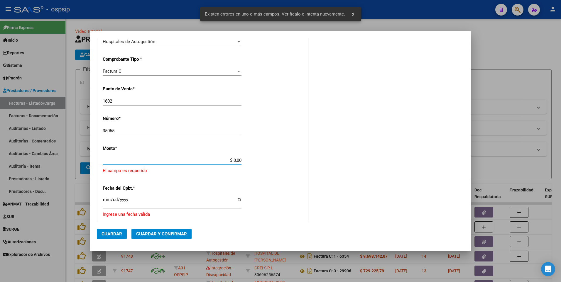
scroll to position [157, 0]
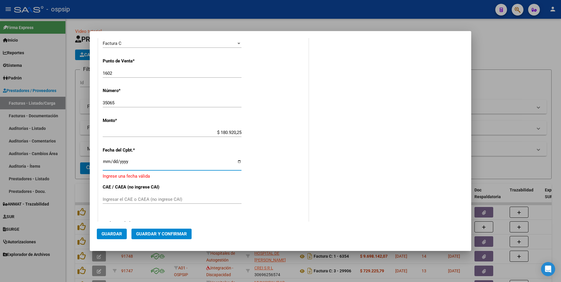
click at [187, 135] on input "$ 180.920,25" at bounding box center [172, 132] width 139 height 5
type input "$ 294.952,76"
click at [184, 157] on div "CUIT * 30-69182284-9 Ingresar CUIT ANALISIS PRESTADOR SISTEMA PROVINCIAL DE SAL…" at bounding box center [203, 142] width 210 height 419
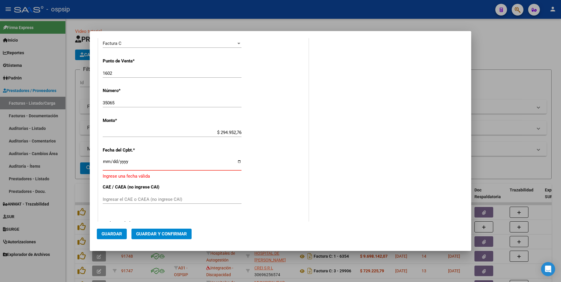
click at [183, 161] on input "Ingresar la fecha" at bounding box center [172, 163] width 139 height 9
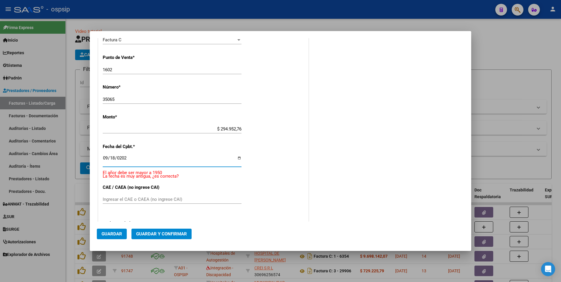
type input "[DATE]"
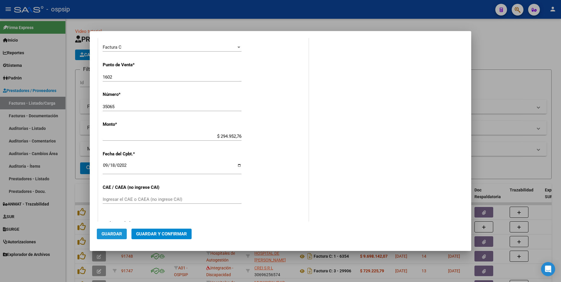
click at [106, 234] on span "Guardar" at bounding box center [111, 233] width 21 height 5
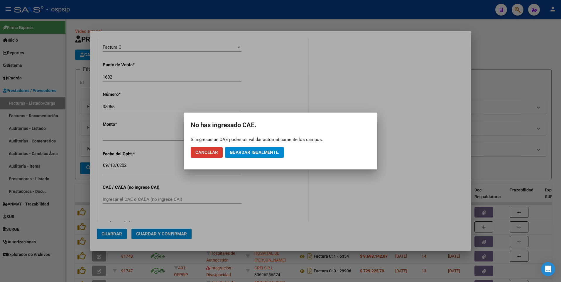
click at [249, 148] on button "Guardar igualmente." at bounding box center [254, 152] width 59 height 11
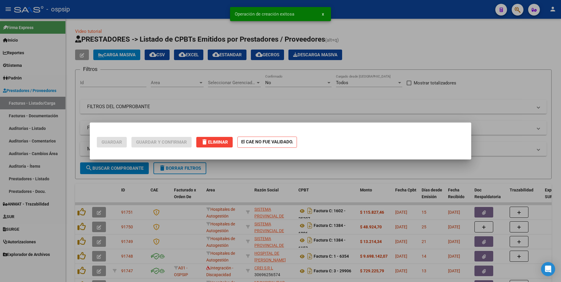
scroll to position [0, 0]
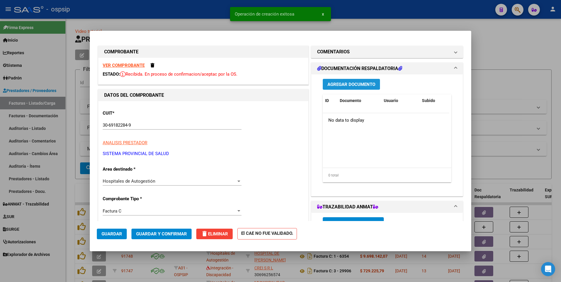
click at [327, 86] on span "Agregar Documento" at bounding box center [351, 84] width 48 height 5
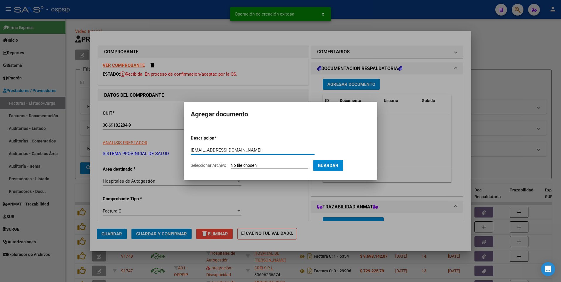
type input "[EMAIL_ADDRESS][DOMAIN_NAME]"
click at [241, 165] on input "Seleccionar Archivo" at bounding box center [269, 166] width 78 height 6
type input "C:\fakepath\1602-00035065-119708.pdf"
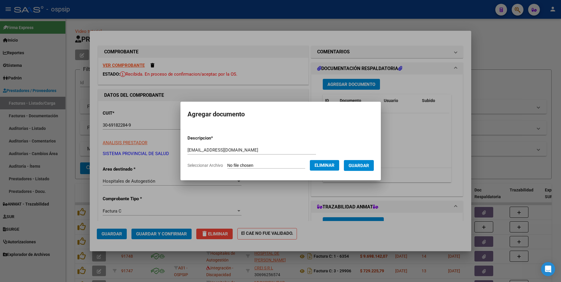
click at [369, 166] on span "Guardar" at bounding box center [358, 165] width 21 height 5
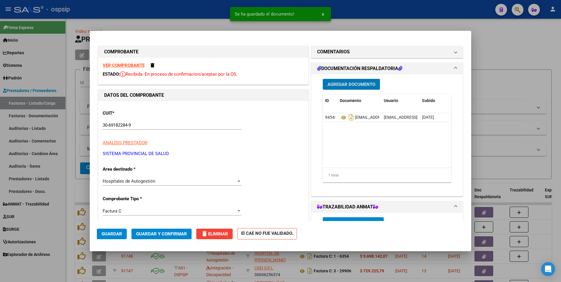
click at [115, 232] on span "Guardar" at bounding box center [111, 233] width 21 height 5
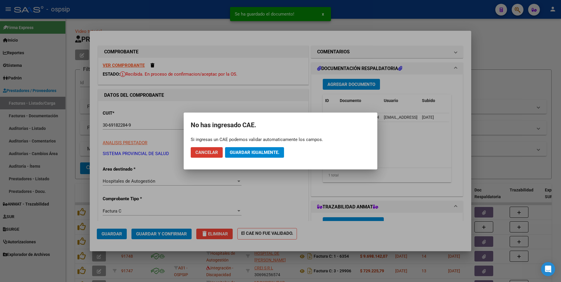
click at [239, 158] on mat-dialog-actions "Cancelar Guardar igualmente." at bounding box center [280, 152] width 179 height 20
click at [245, 153] on span "Guardar igualmente." at bounding box center [255, 152] width 50 height 5
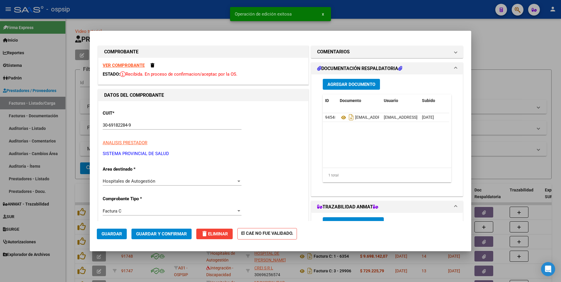
click at [196, 11] on div at bounding box center [280, 141] width 561 height 282
type input "$ 0,00"
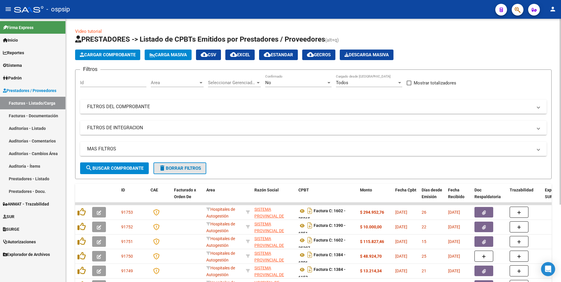
click at [175, 167] on span "delete Borrar Filtros" at bounding box center [180, 168] width 42 height 5
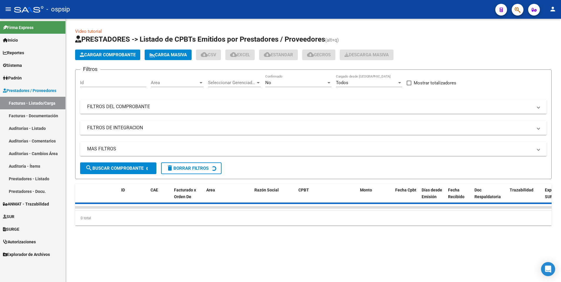
click at [110, 53] on span "Cargar Comprobante" at bounding box center [108, 54] width 56 height 5
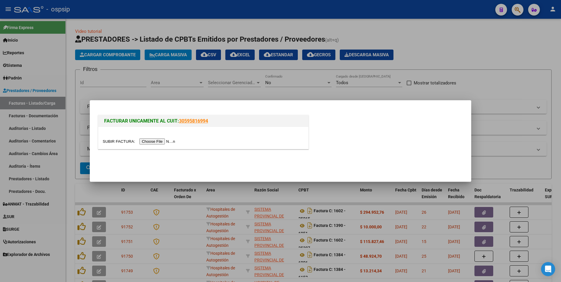
click at [144, 142] on input "file" at bounding box center [140, 141] width 74 height 6
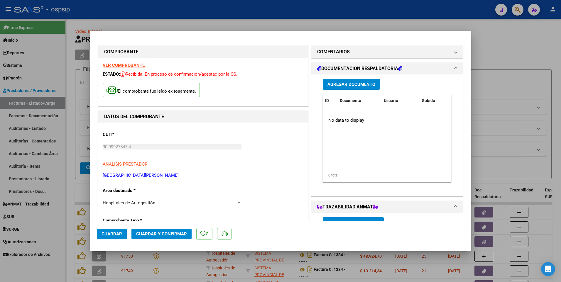
click at [116, 237] on button "Guardar" at bounding box center [112, 234] width 30 height 11
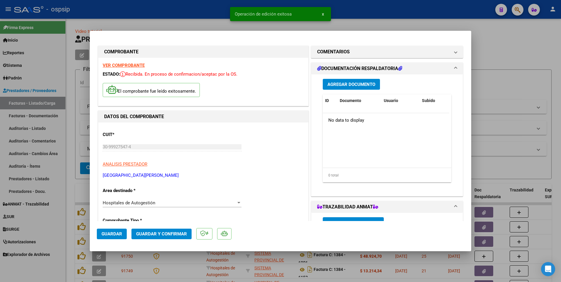
click at [207, 8] on div at bounding box center [280, 141] width 561 height 282
type input "$ 0,00"
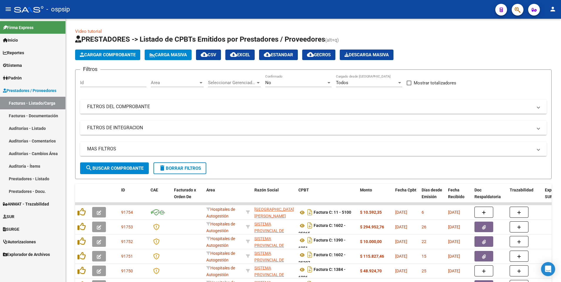
click at [193, 0] on mat-toolbar "menu - ospsip person" at bounding box center [280, 9] width 561 height 19
click at [115, 55] on span "Cargar Comprobante" at bounding box center [108, 54] width 56 height 5
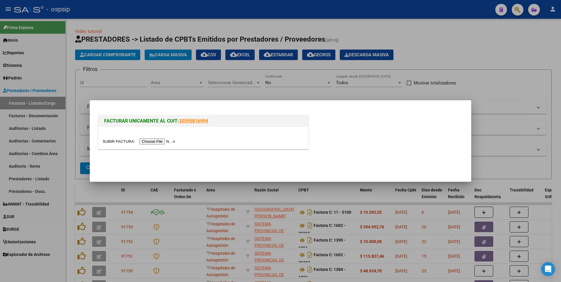
click at [209, 85] on div at bounding box center [280, 141] width 561 height 282
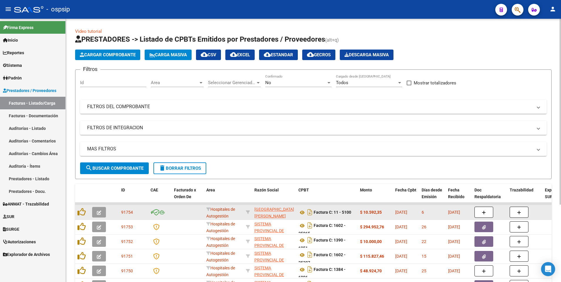
click at [99, 211] on icon "button" at bounding box center [99, 212] width 4 height 4
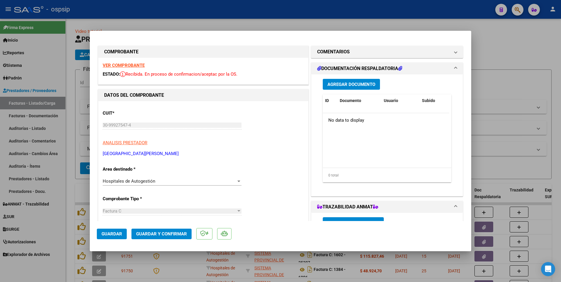
click at [330, 84] on span "Agregar Documento" at bounding box center [351, 84] width 48 height 5
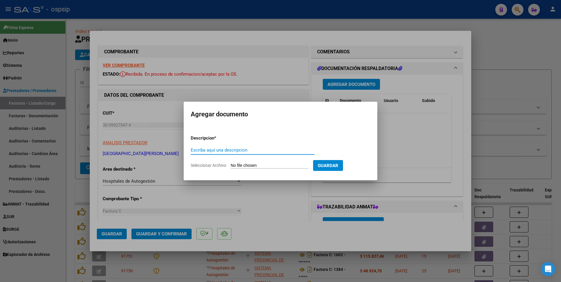
paste input "[EMAIL_ADDRESS][DOMAIN_NAME]"
type input "[EMAIL_ADDRESS][DOMAIN_NAME]"
click at [267, 166] on input "Seleccionar Archivo" at bounding box center [269, 166] width 78 height 6
type input "C:\fakepath\RV_ ENVIO DE FACTURA Nº 5100 AMBULATORIO JUNIO 2025 HSB.zip"
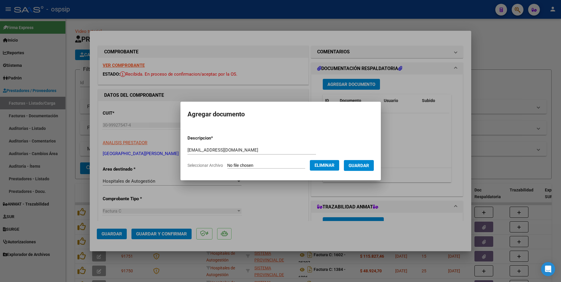
click at [369, 165] on span "Guardar" at bounding box center [358, 165] width 21 height 5
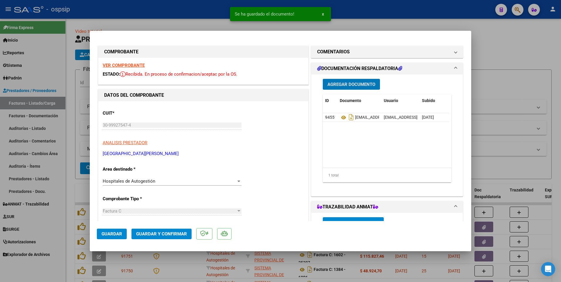
click at [125, 233] on button "Guardar" at bounding box center [112, 234] width 30 height 11
click at [200, 15] on div at bounding box center [280, 141] width 561 height 282
type input "$ 0,00"
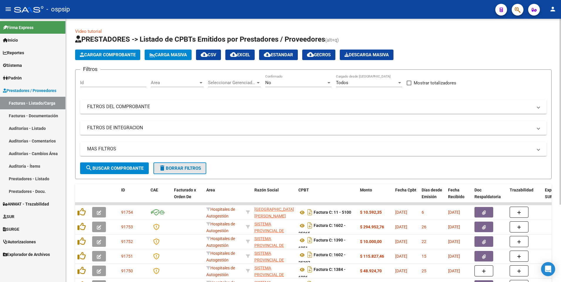
click at [189, 167] on span "delete Borrar Filtros" at bounding box center [180, 168] width 42 height 5
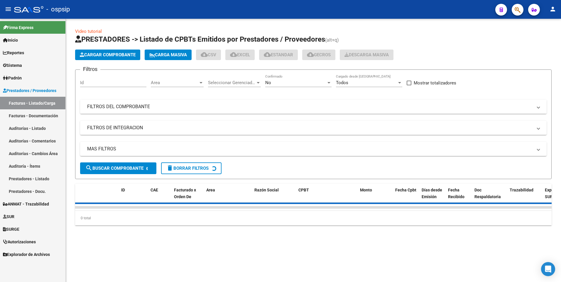
click at [327, 104] on mat-panel-title "FILTROS DEL COMPROBANTE" at bounding box center [309, 106] width 445 height 6
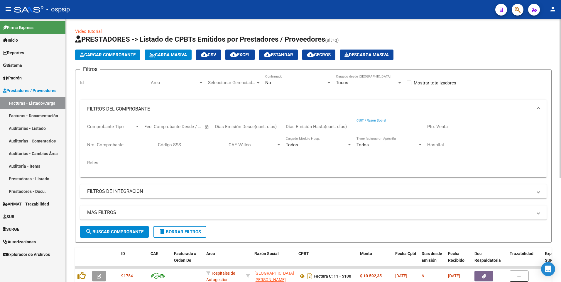
click at [367, 125] on input "CUIT / Razón Social" at bounding box center [389, 126] width 66 height 5
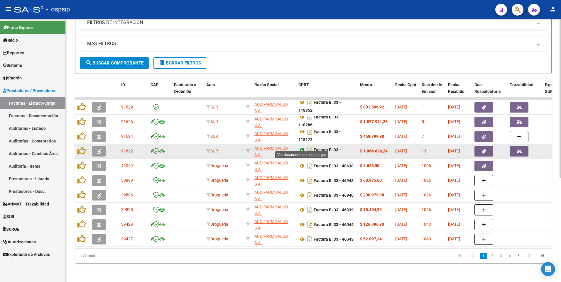
scroll to position [4, 0]
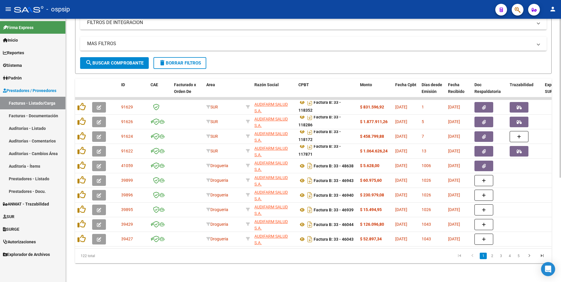
type input "30712127380"
drag, startPoint x: 129, startPoint y: 13, endPoint x: 117, endPoint y: 10, distance: 12.7
click at [129, 13] on div "- ospsip" at bounding box center [252, 9] width 476 height 13
click at [176, 60] on span "delete Borrar Filtros" at bounding box center [180, 62] width 42 height 5
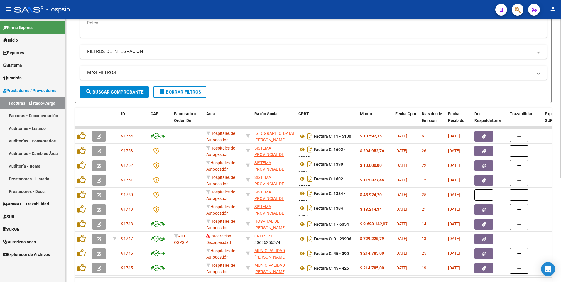
scroll to position [85, 0]
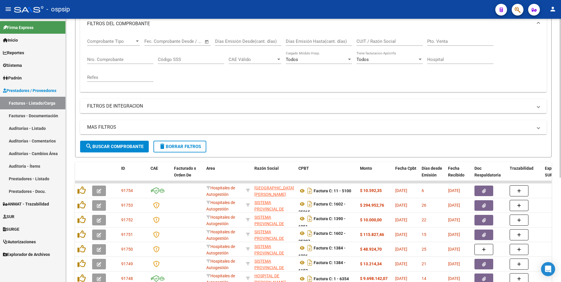
click at [390, 41] on input "CUIT / Razón Social" at bounding box center [389, 41] width 66 height 5
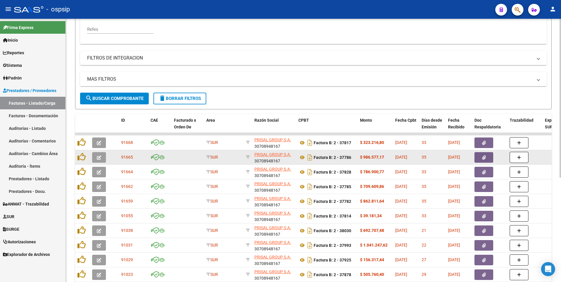
scroll to position [173, 0]
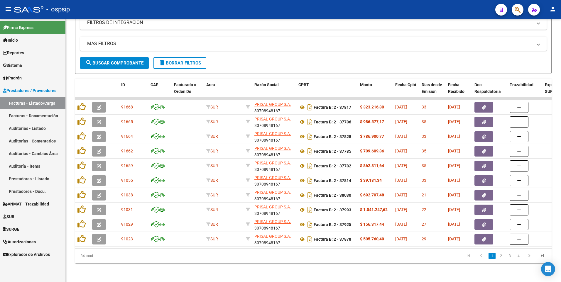
click at [221, 9] on div "- ospsip" at bounding box center [252, 9] width 476 height 13
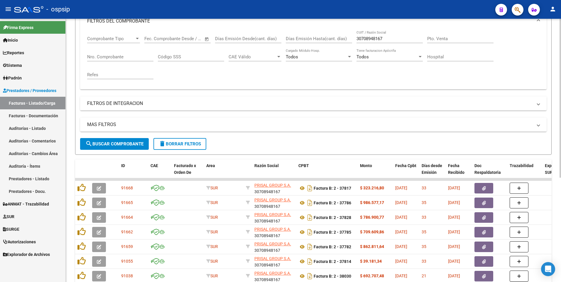
scroll to position [85, 0]
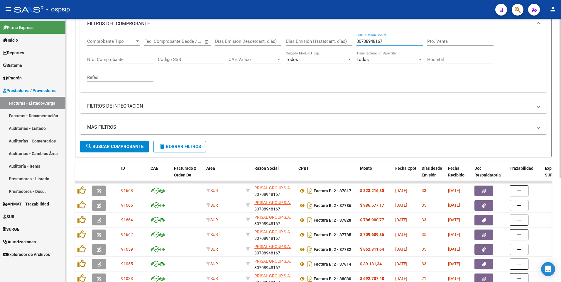
click at [392, 42] on input "30708948167" at bounding box center [389, 41] width 66 height 5
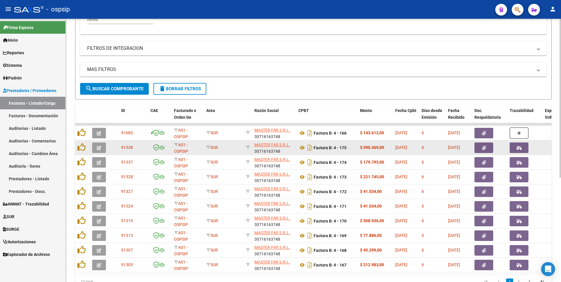
scroll to position [144, 0]
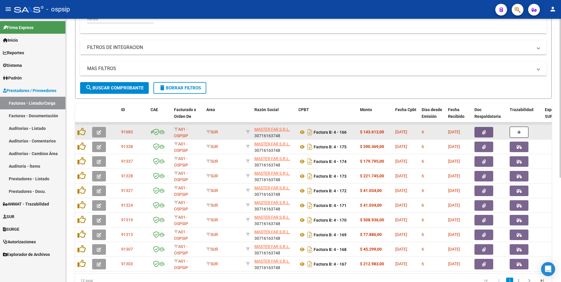
type input "30716163748"
click at [483, 133] on icon "button" at bounding box center [484, 132] width 4 height 4
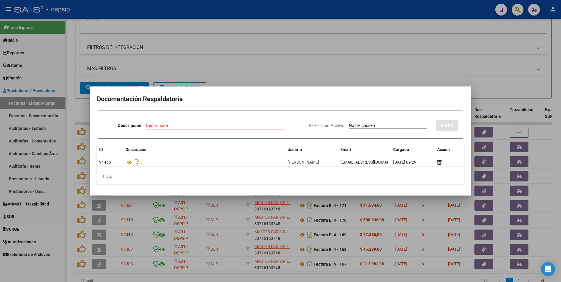
click at [276, 7] on div at bounding box center [280, 141] width 561 height 282
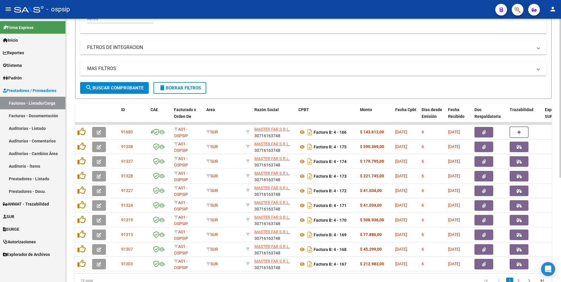
click at [164, 91] on button "delete Borrar Filtros" at bounding box center [179, 88] width 53 height 12
